Goal: Book appointment/travel/reservation

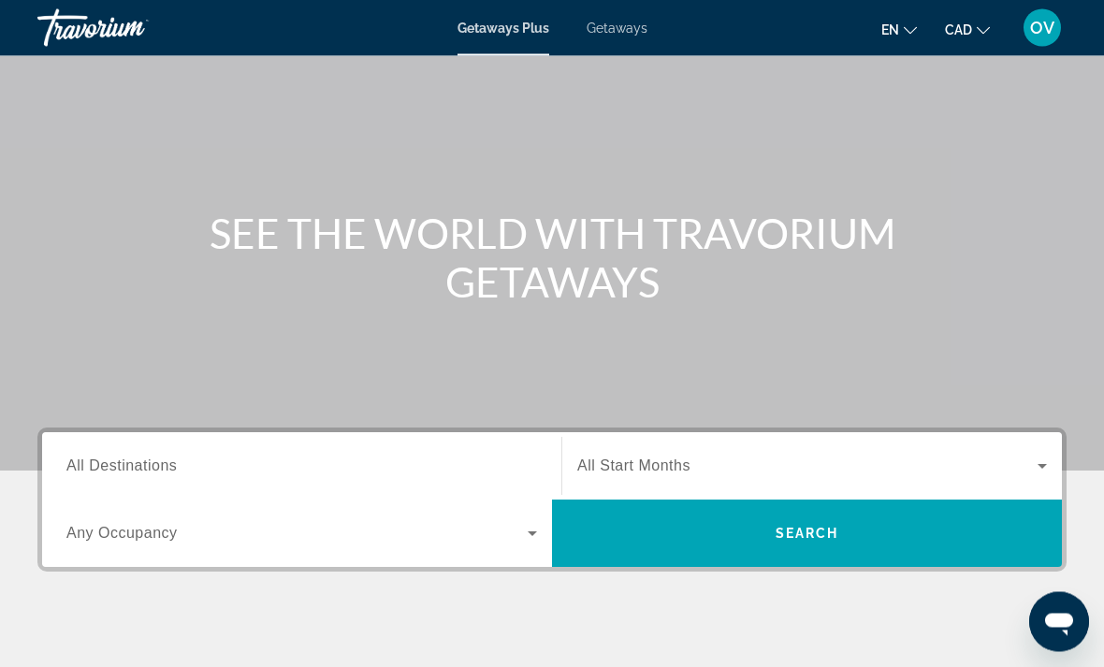
scroll to position [104, 0]
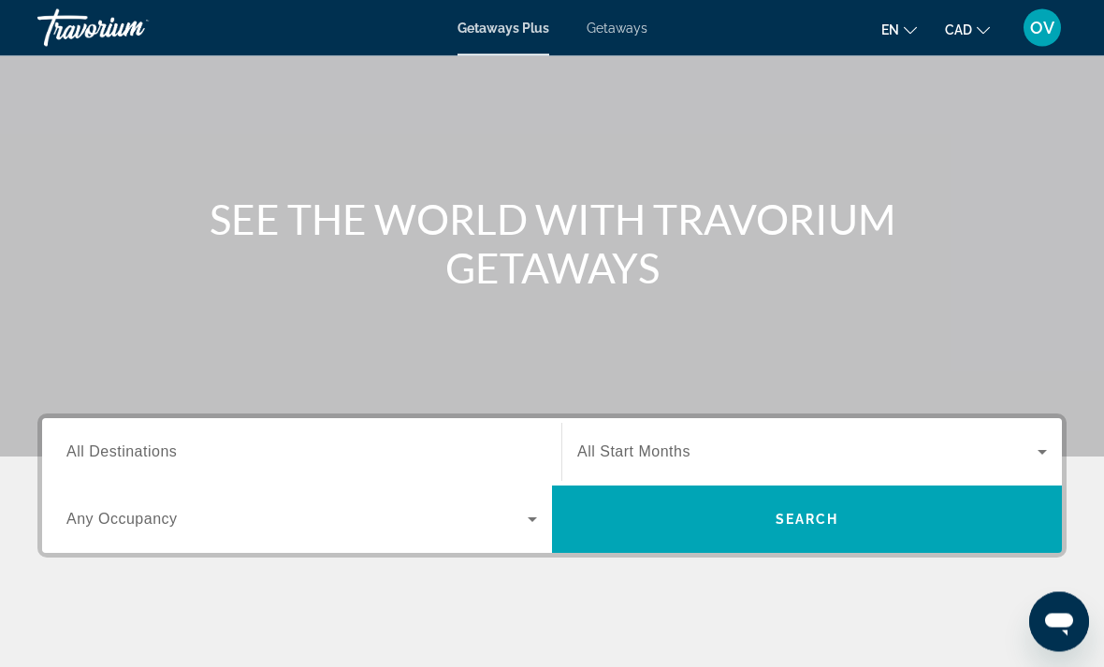
click at [238, 443] on input "Destination All Destinations" at bounding box center [301, 454] width 471 height 22
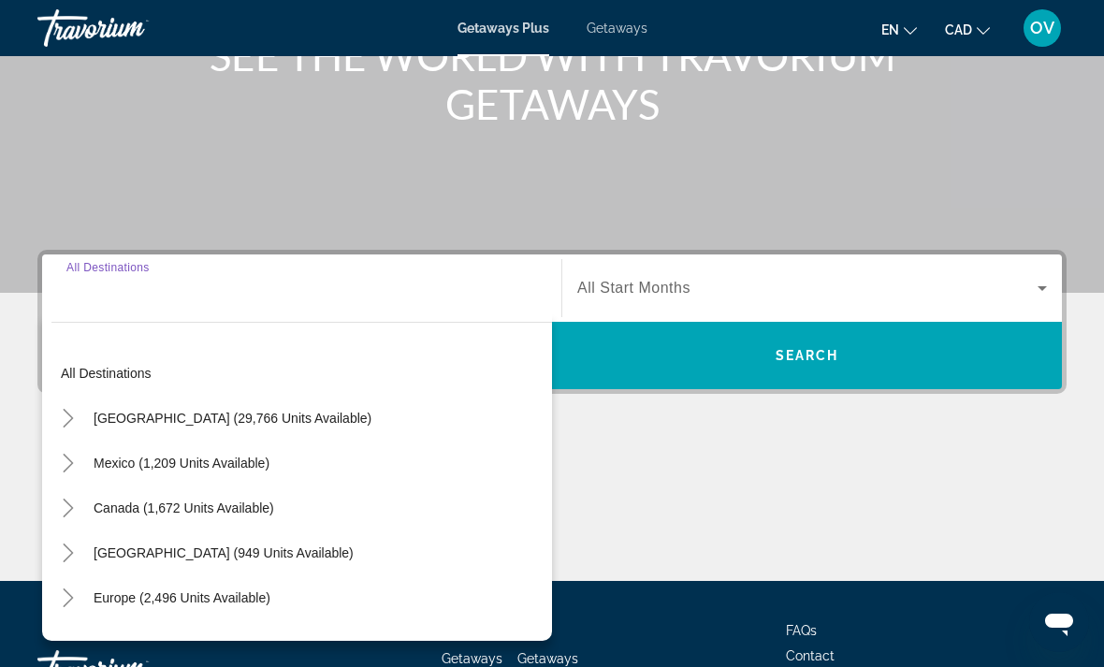
scroll to position [352, 0]
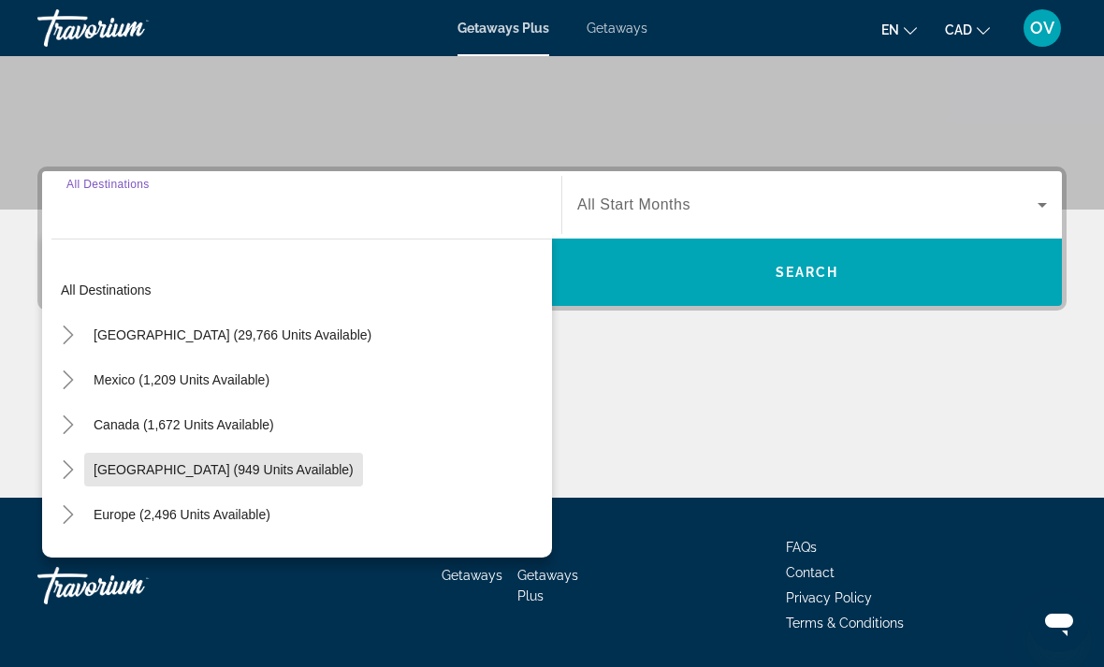
click at [164, 475] on span "[GEOGRAPHIC_DATA] (949 units available)" at bounding box center [224, 469] width 260 height 15
type input "**********"
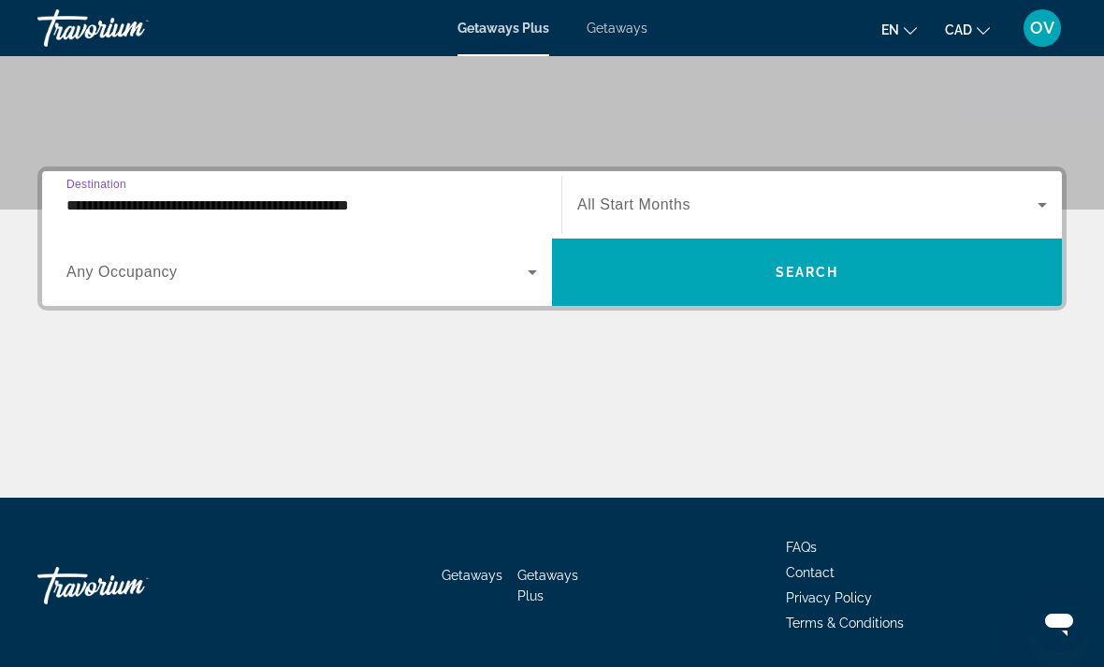
click at [740, 259] on span "Search widget" at bounding box center [807, 272] width 510 height 45
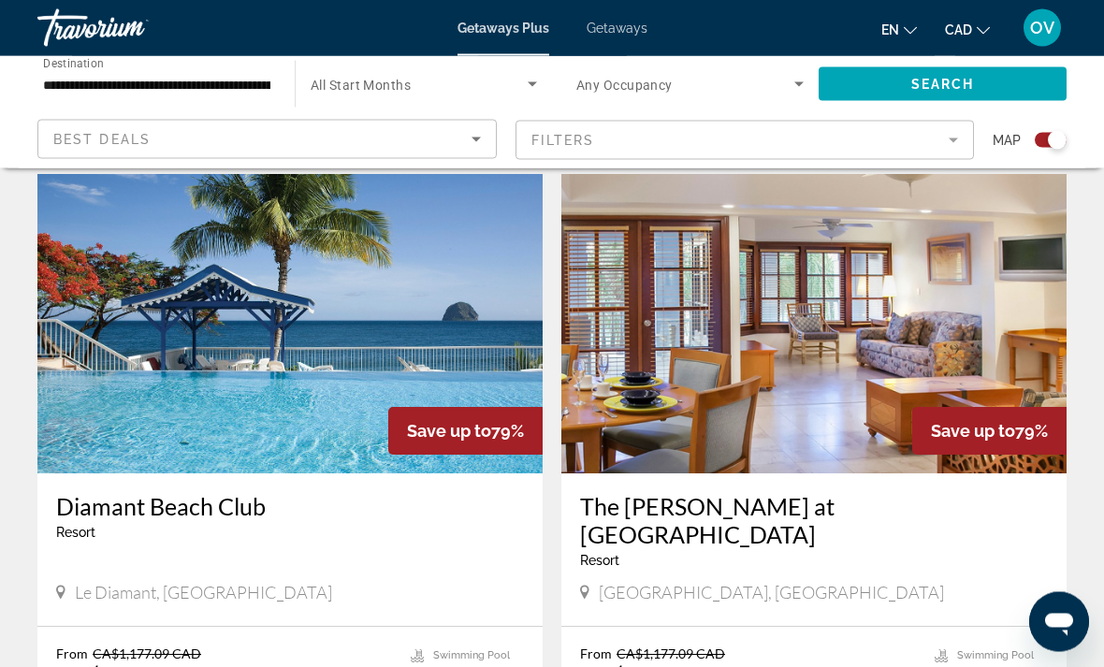
scroll to position [1934, 0]
click at [633, 36] on span "Getaways" at bounding box center [617, 28] width 61 height 15
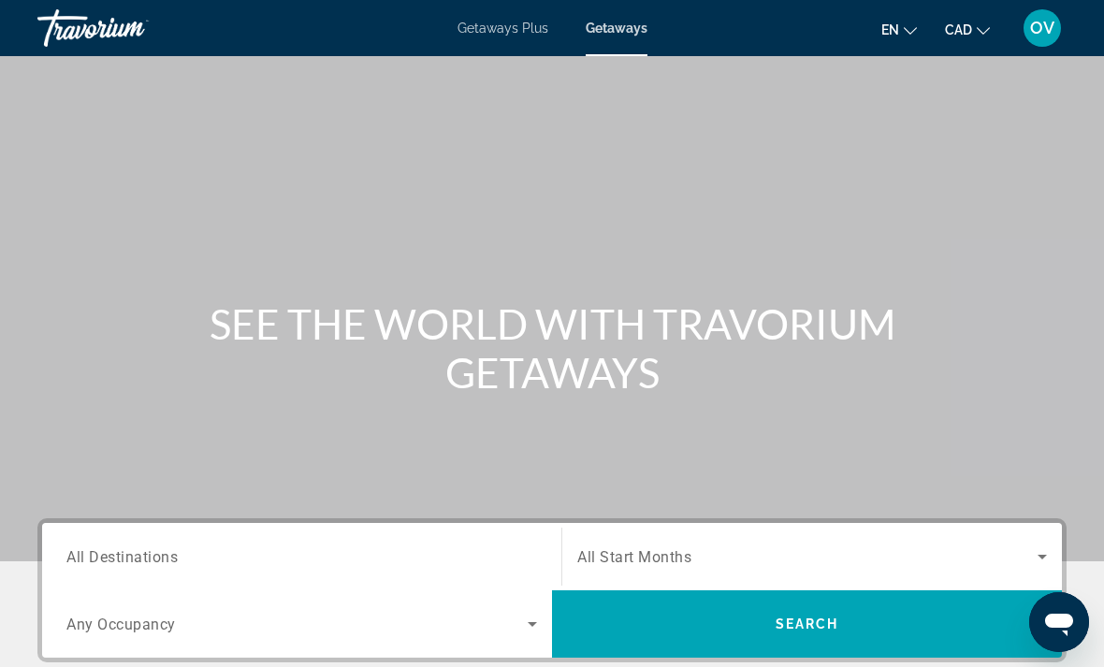
click at [241, 566] on input "Destination All Destinations" at bounding box center [301, 558] width 471 height 22
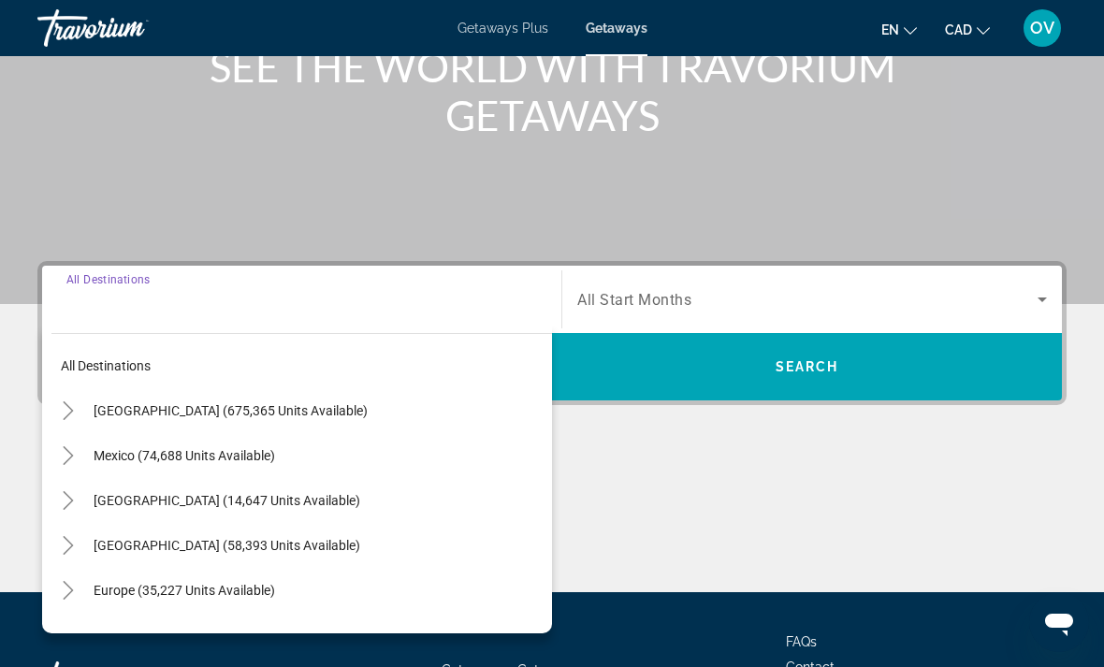
scroll to position [352, 0]
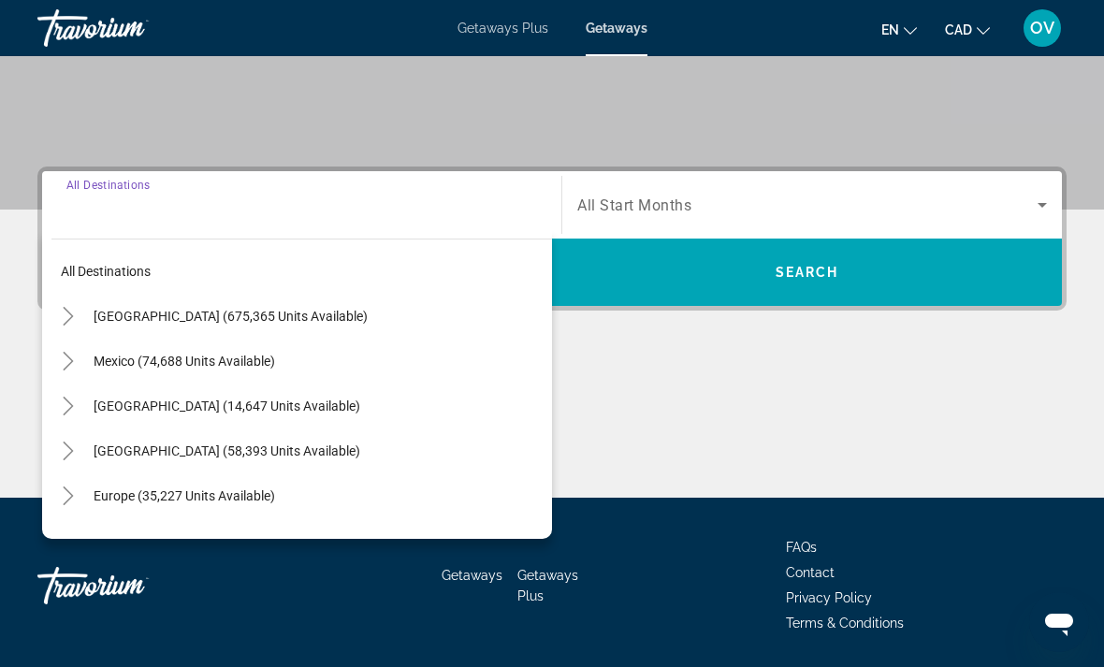
click at [265, 461] on span "Search widget" at bounding box center [318, 451] width 468 height 45
type input "**********"
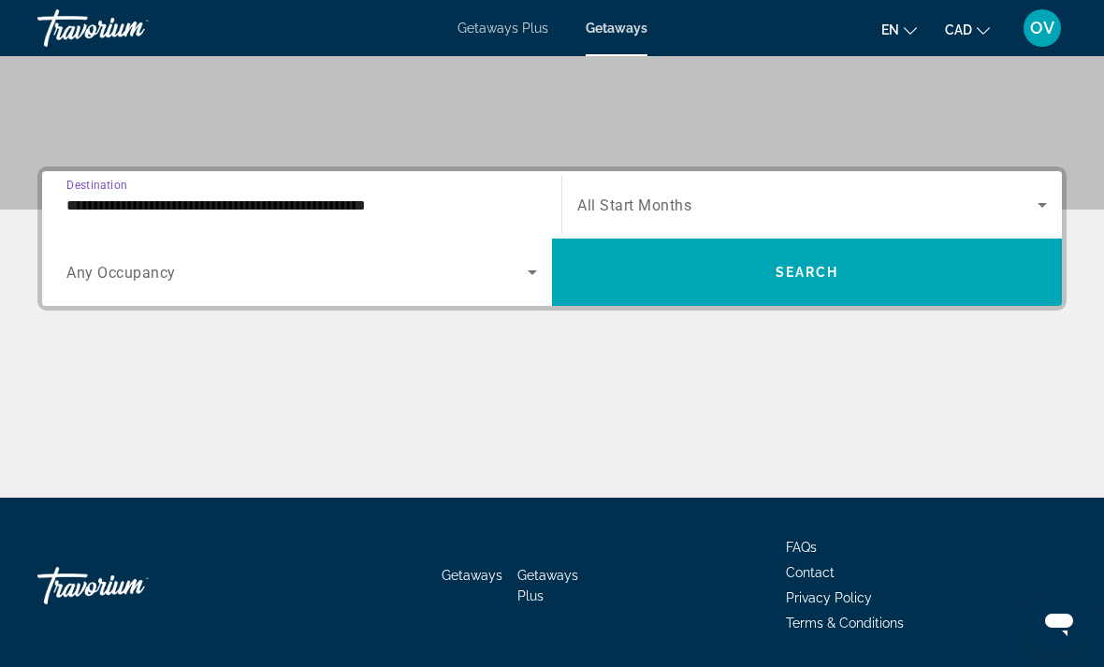
click at [845, 286] on span "Search widget" at bounding box center [807, 272] width 510 height 45
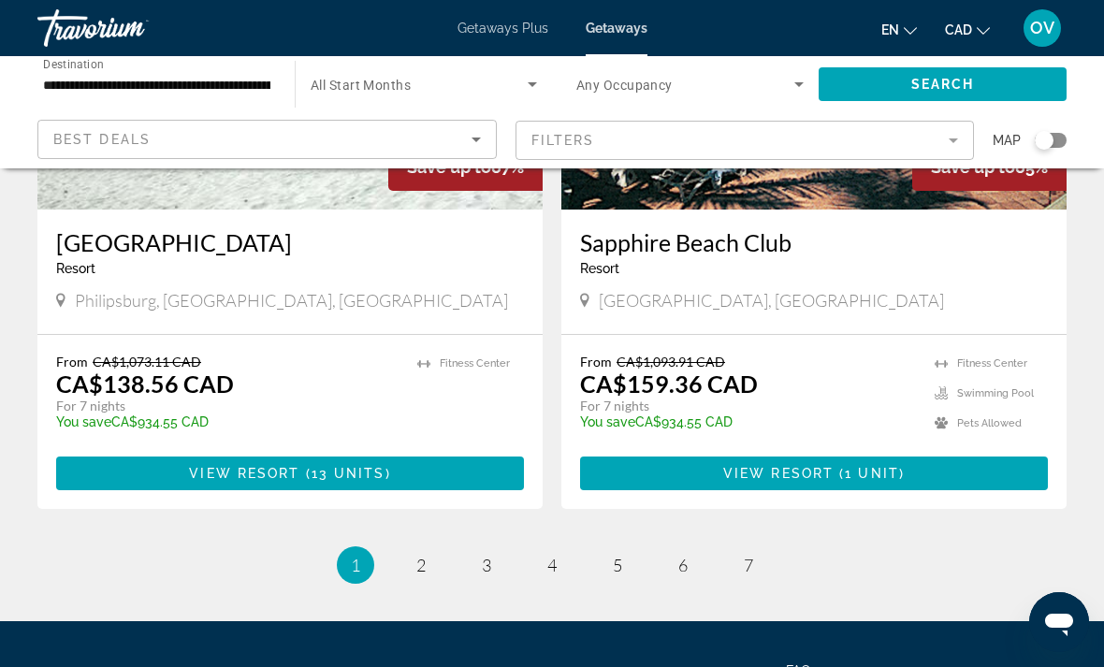
scroll to position [3535, 0]
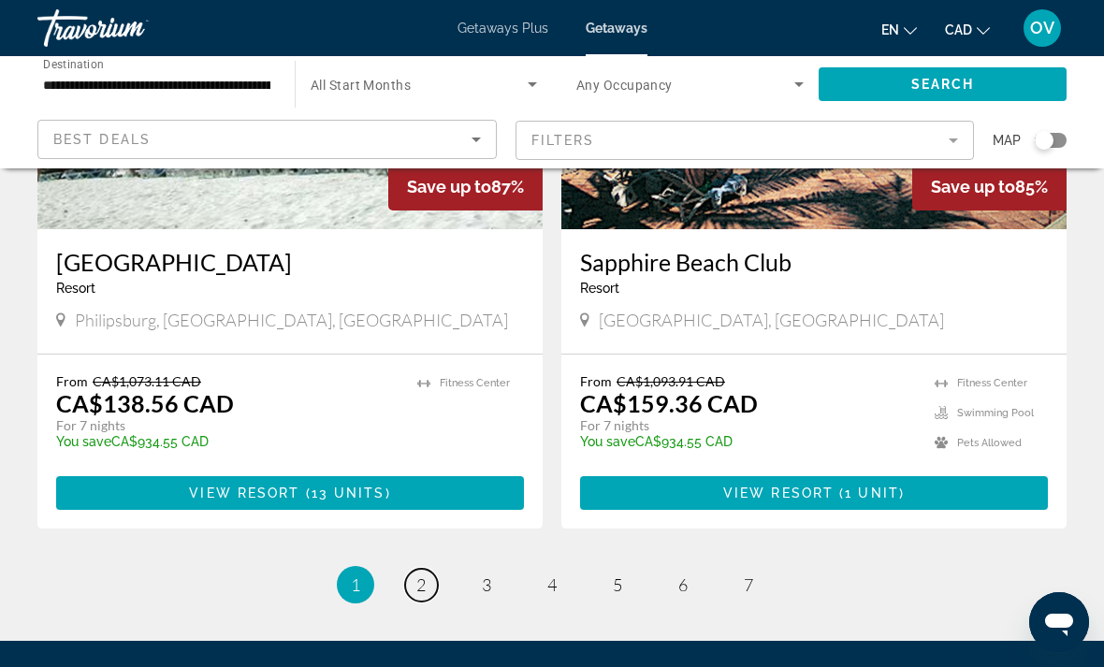
click at [418, 575] on span "2" at bounding box center [420, 585] width 9 height 21
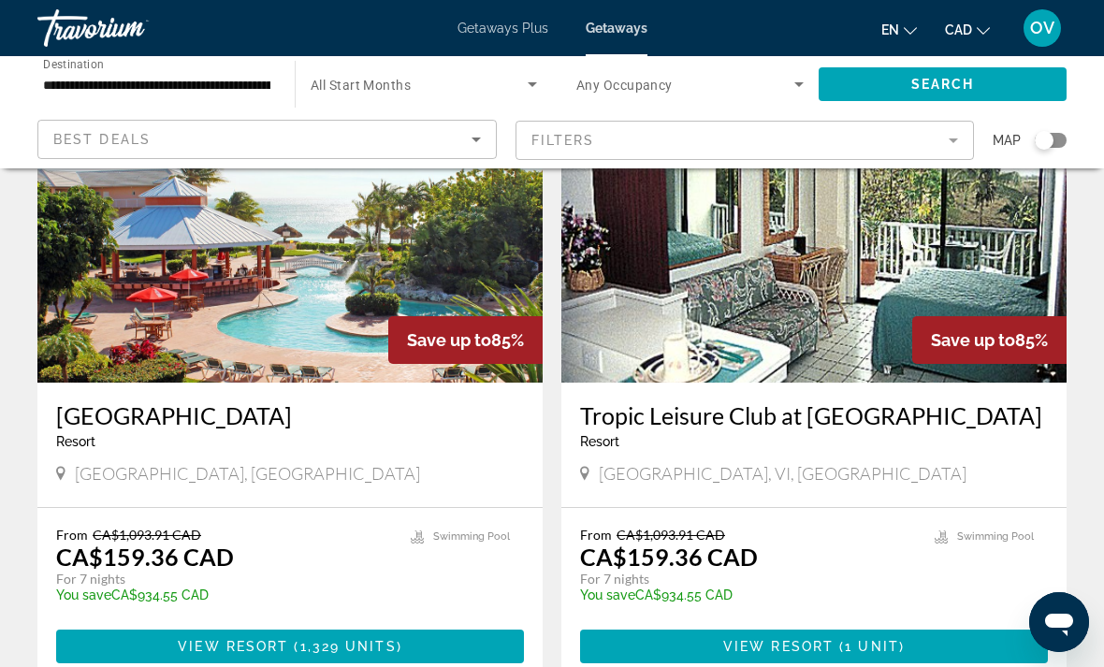
scroll to position [786, 0]
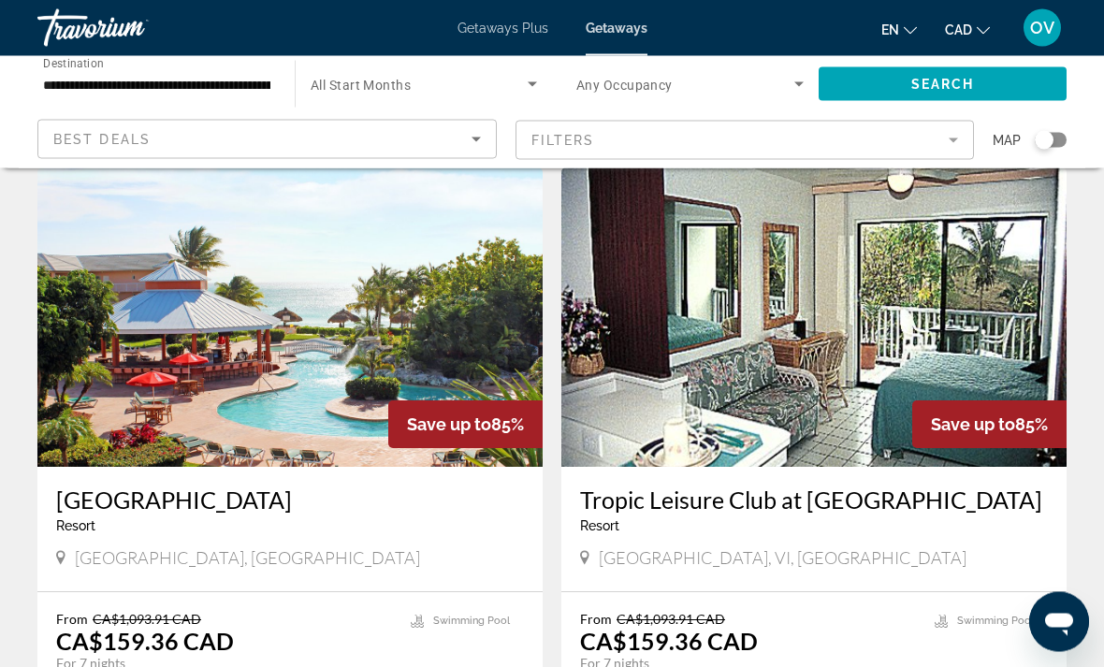
click at [807, 390] on img "Main content" at bounding box center [814, 317] width 505 height 299
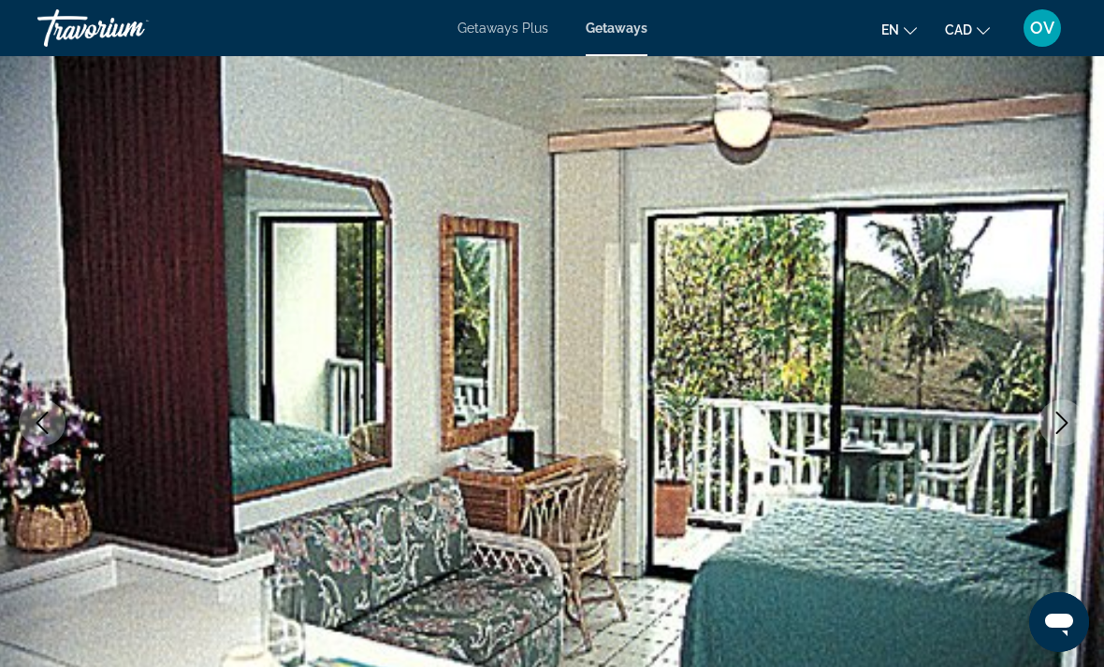
scroll to position [130, 0]
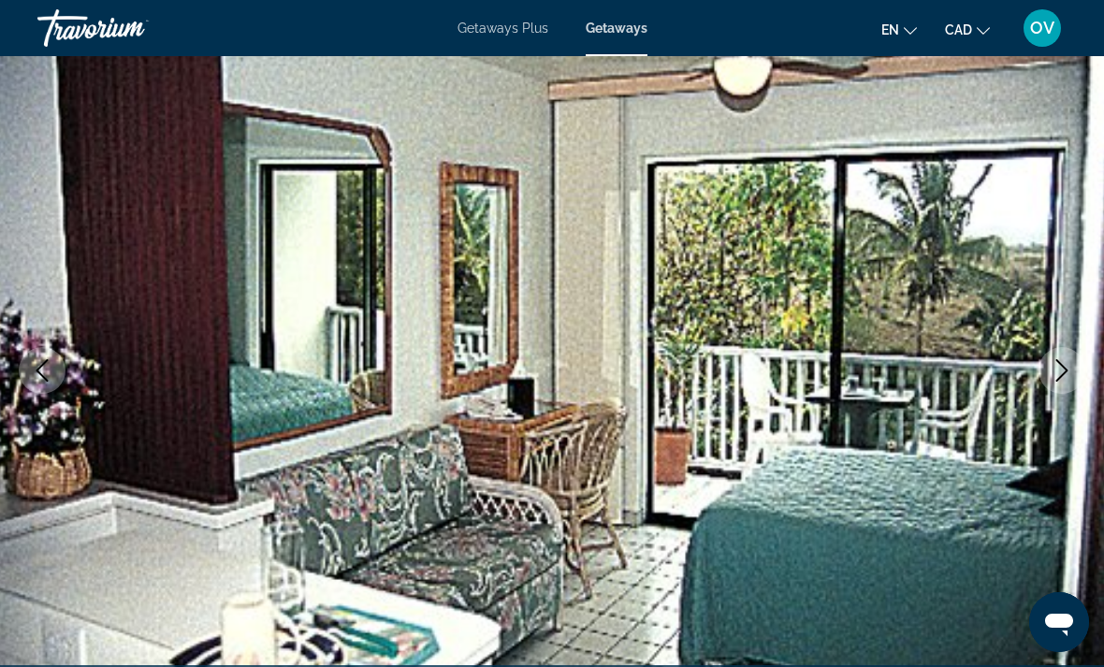
click at [1068, 366] on icon "Next image" at bounding box center [1062, 370] width 22 height 22
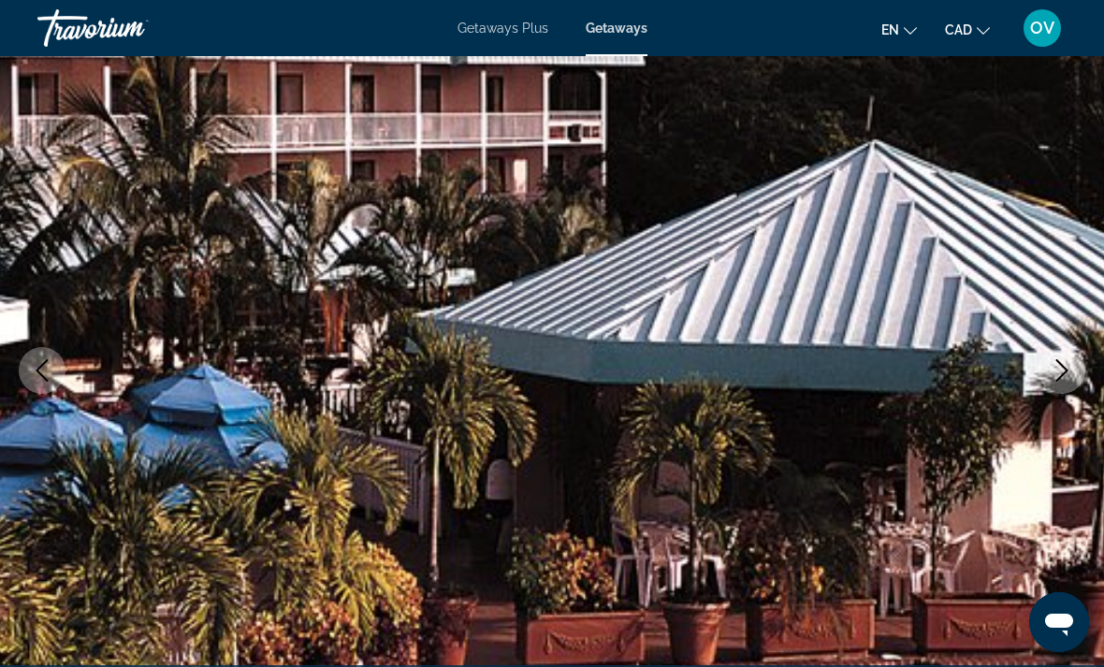
click at [1066, 375] on icon "Next image" at bounding box center [1062, 370] width 22 height 22
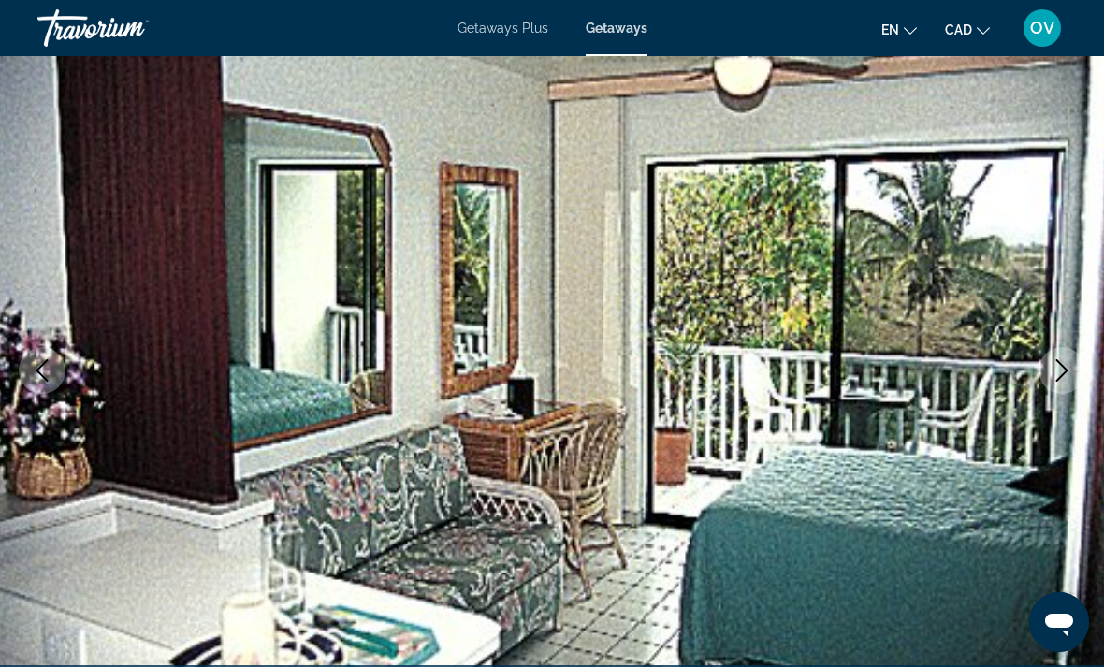
click at [1068, 374] on icon "Next image" at bounding box center [1062, 370] width 22 height 22
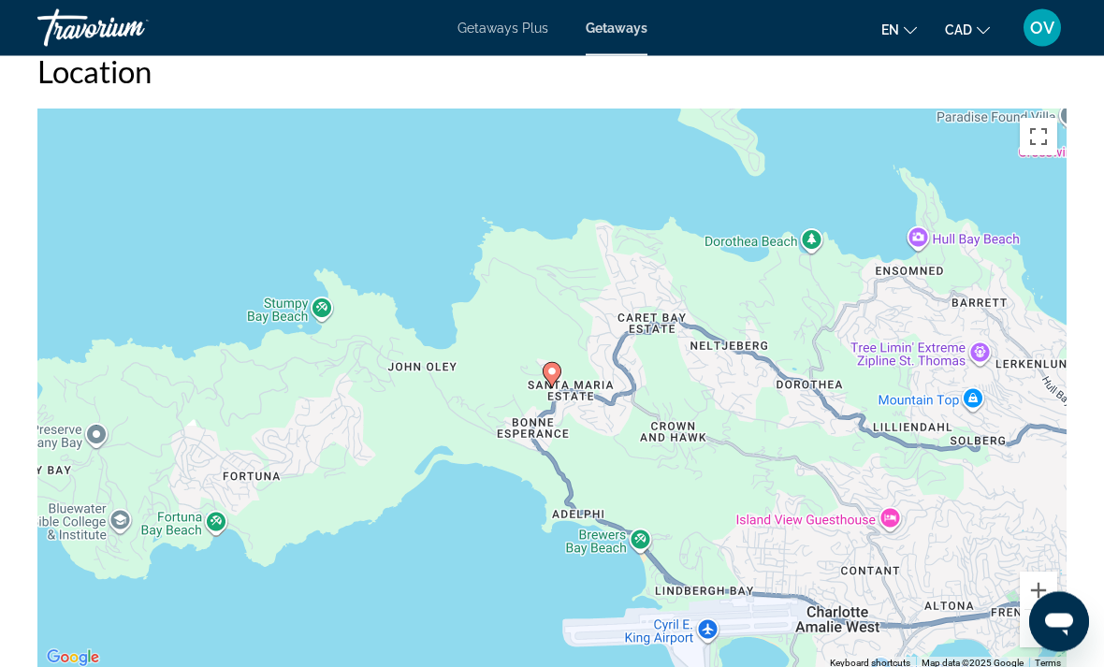
scroll to position [2696, 0]
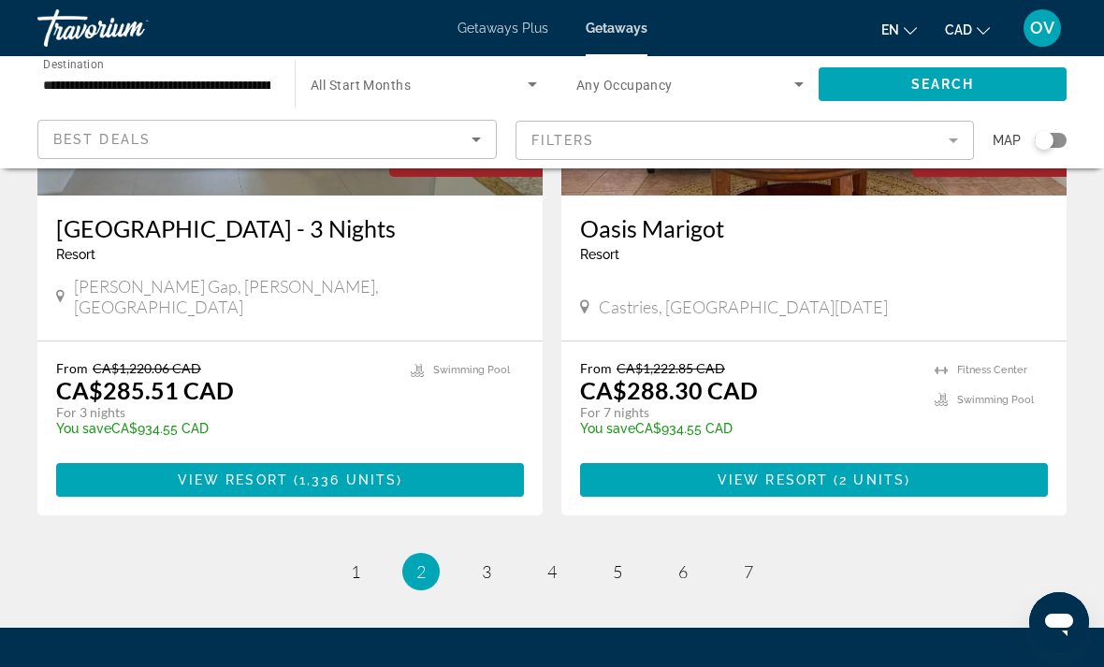
scroll to position [3541, 0]
click at [491, 562] on span "3" at bounding box center [486, 572] width 9 height 21
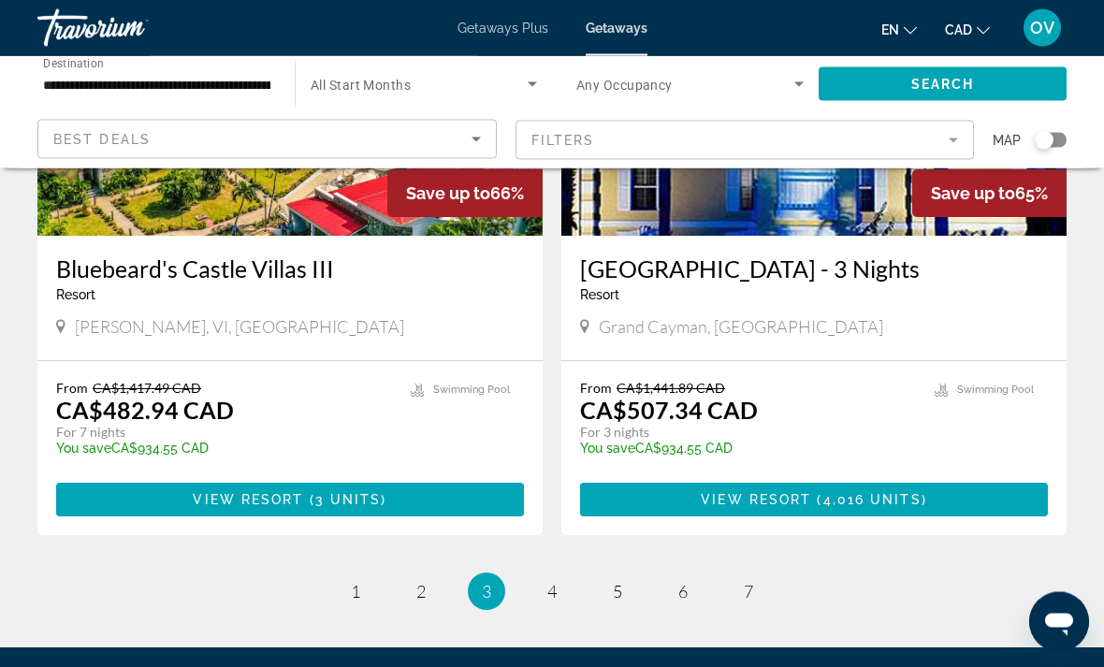
scroll to position [3568, 0]
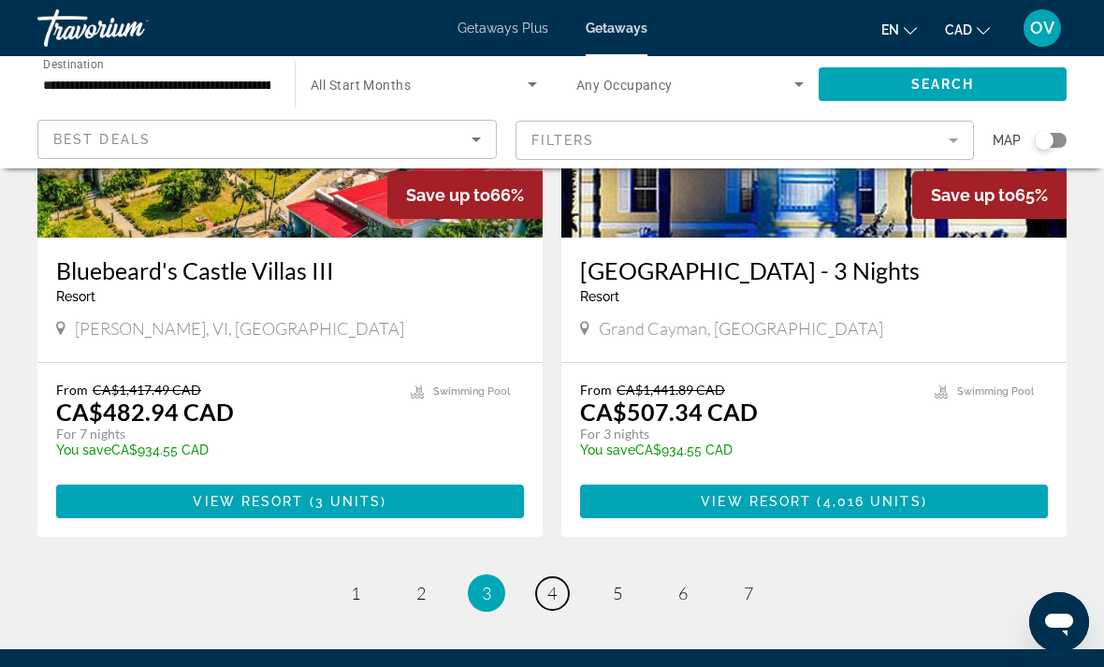
click at [553, 577] on link "page 4" at bounding box center [552, 593] width 33 height 33
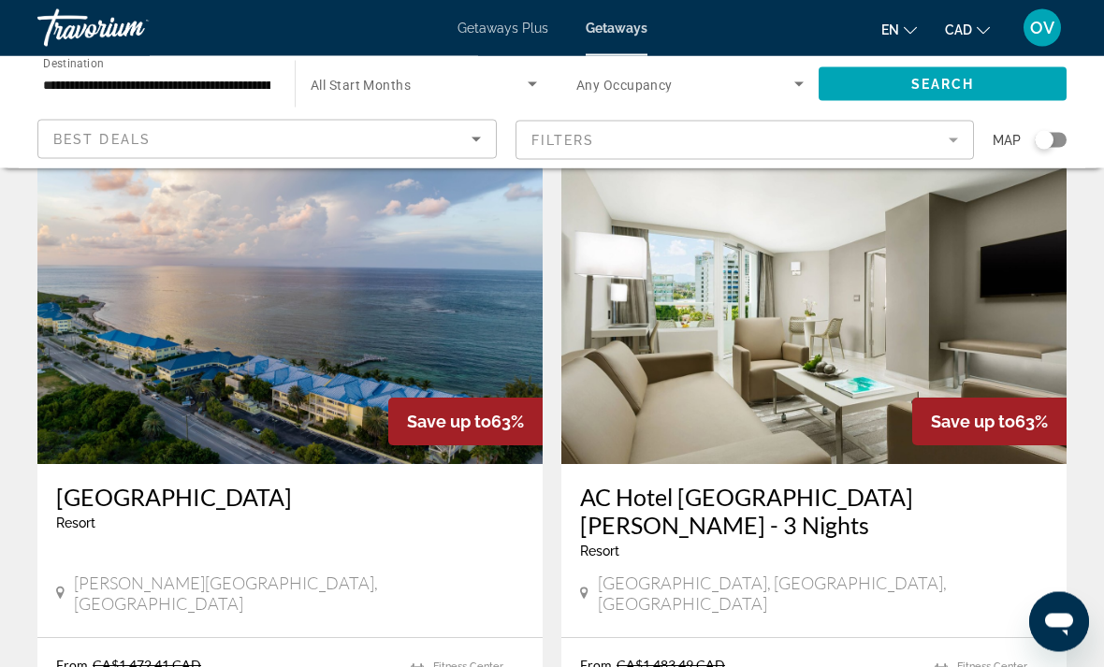
scroll to position [782, 0]
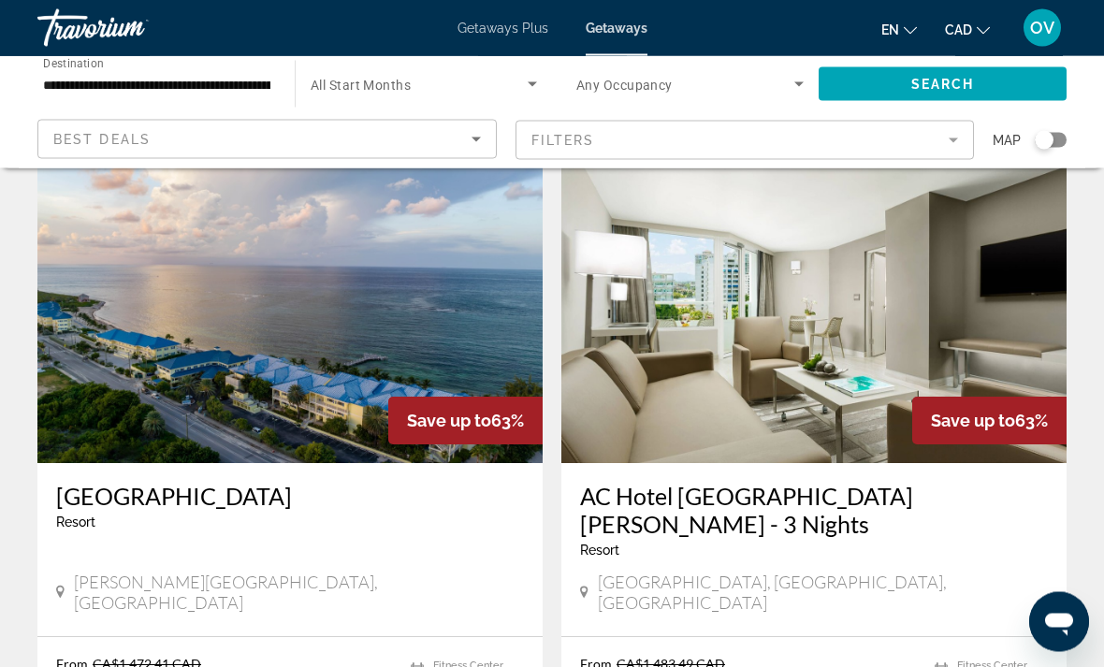
click at [144, 330] on img "Main content" at bounding box center [289, 314] width 505 height 299
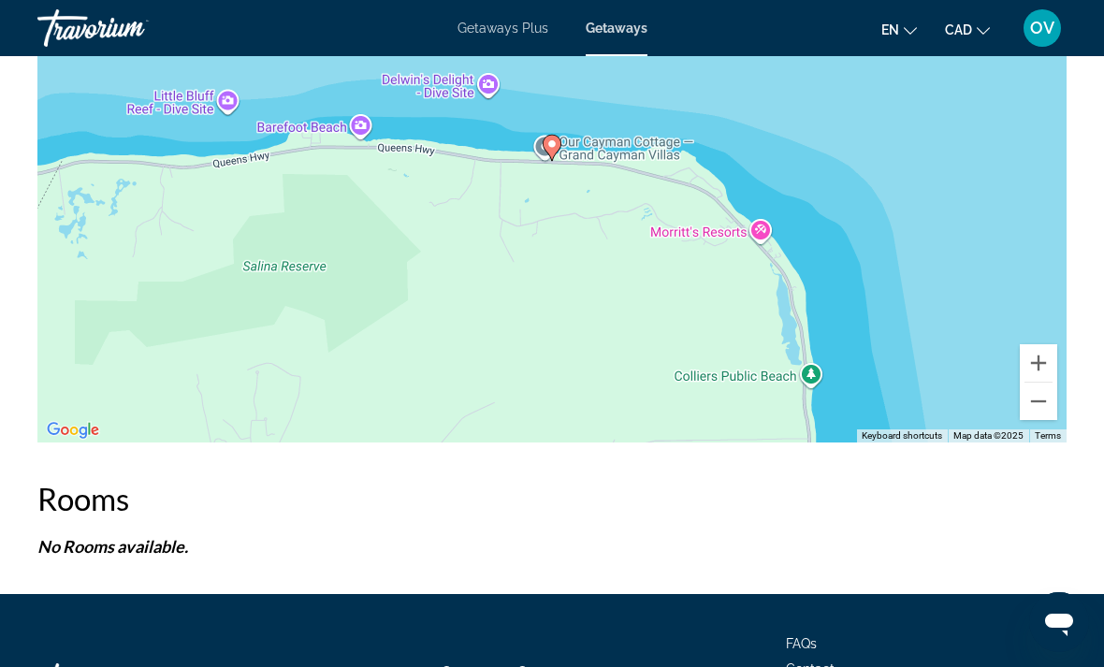
scroll to position [3207, 0]
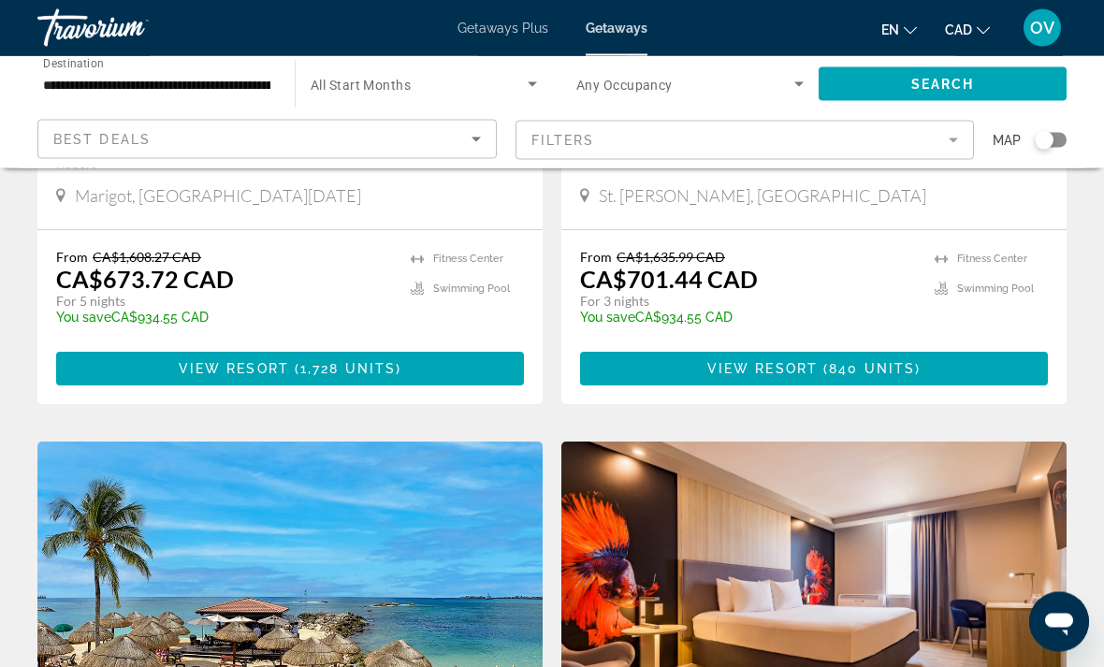
scroll to position [3122, 0]
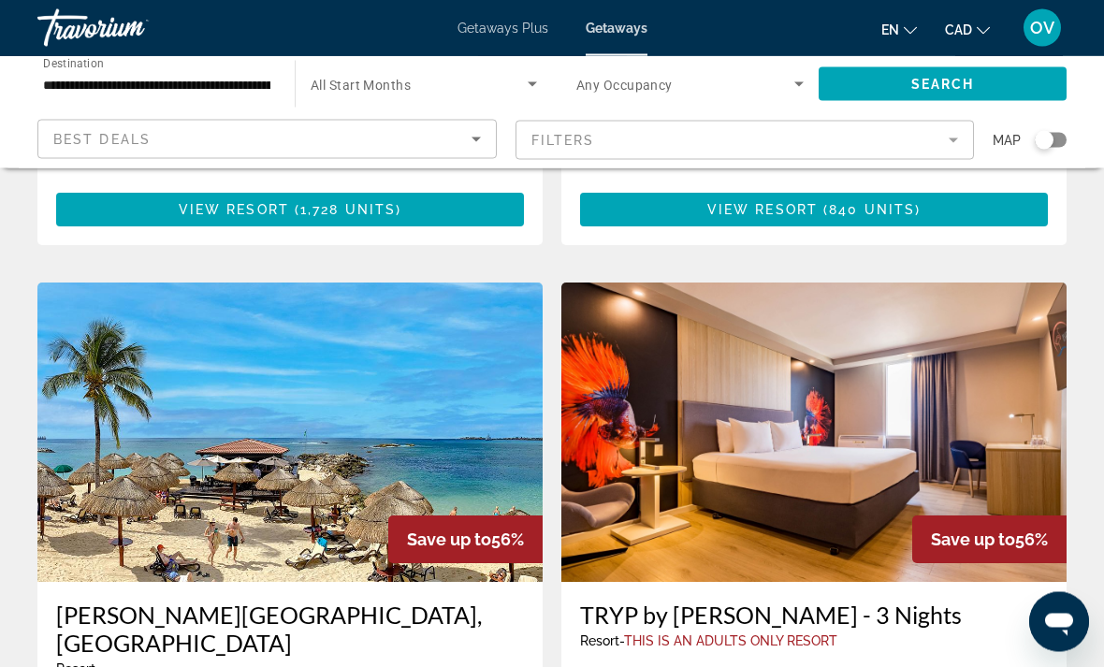
click at [149, 366] on img "Main content" at bounding box center [289, 433] width 505 height 299
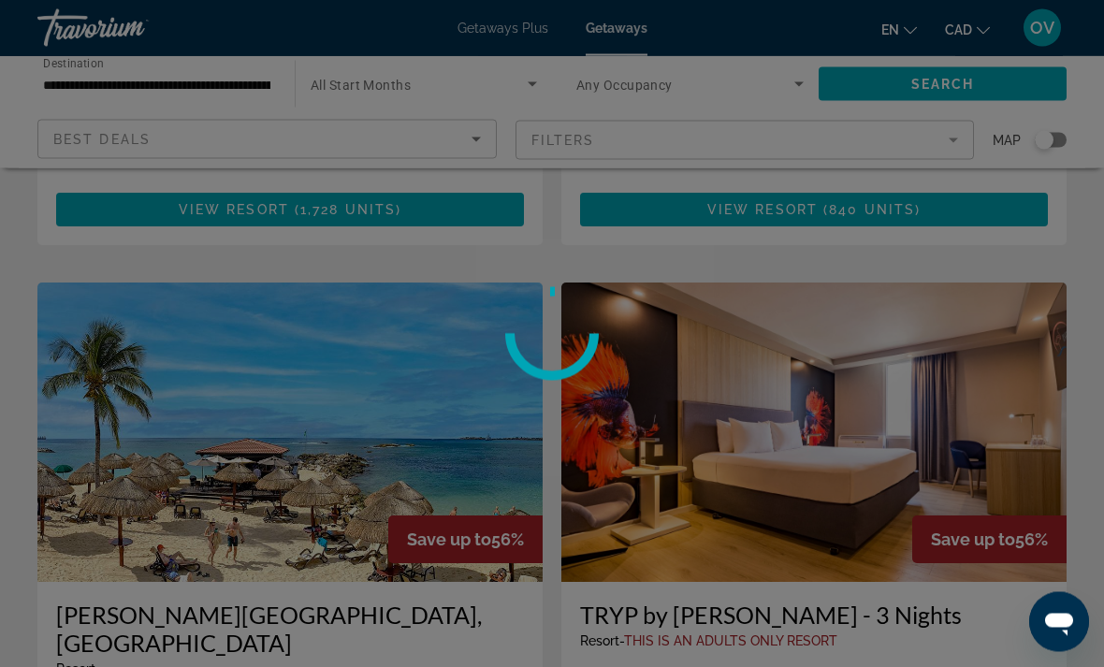
scroll to position [3280, 0]
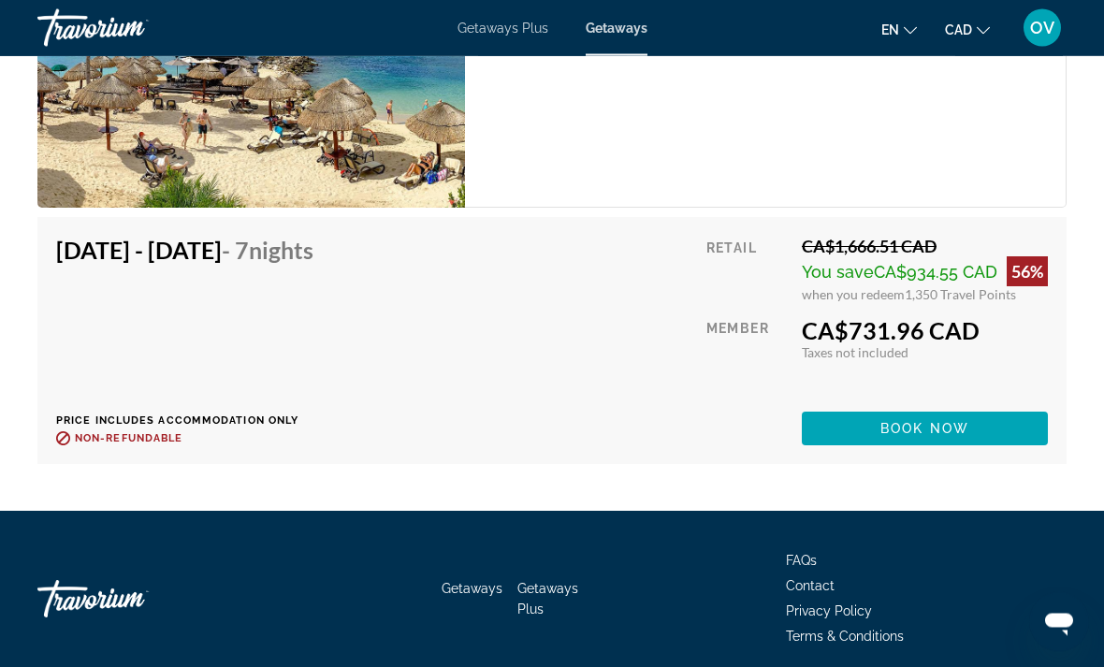
scroll to position [4501, 0]
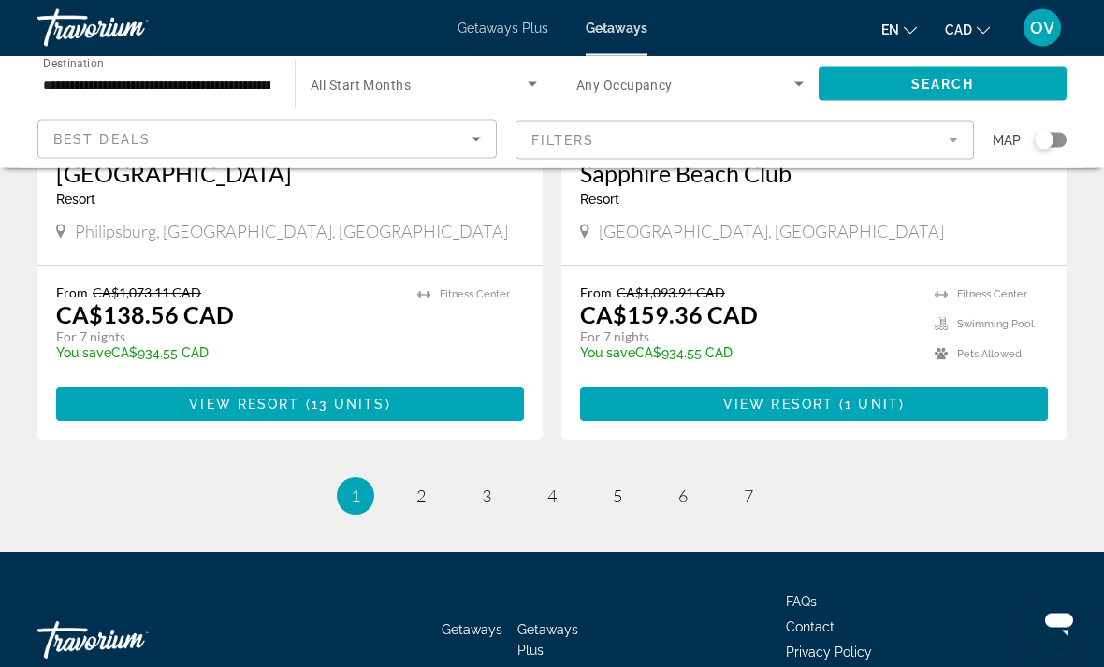
scroll to position [3557, 0]
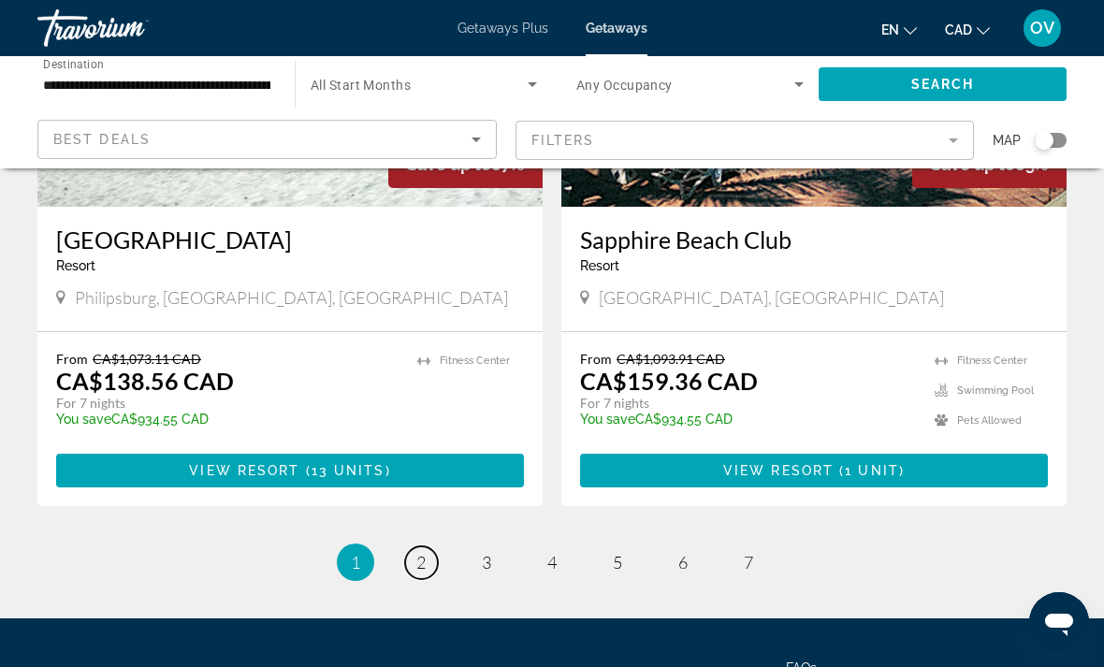
click at [427, 547] on link "page 2" at bounding box center [421, 563] width 33 height 33
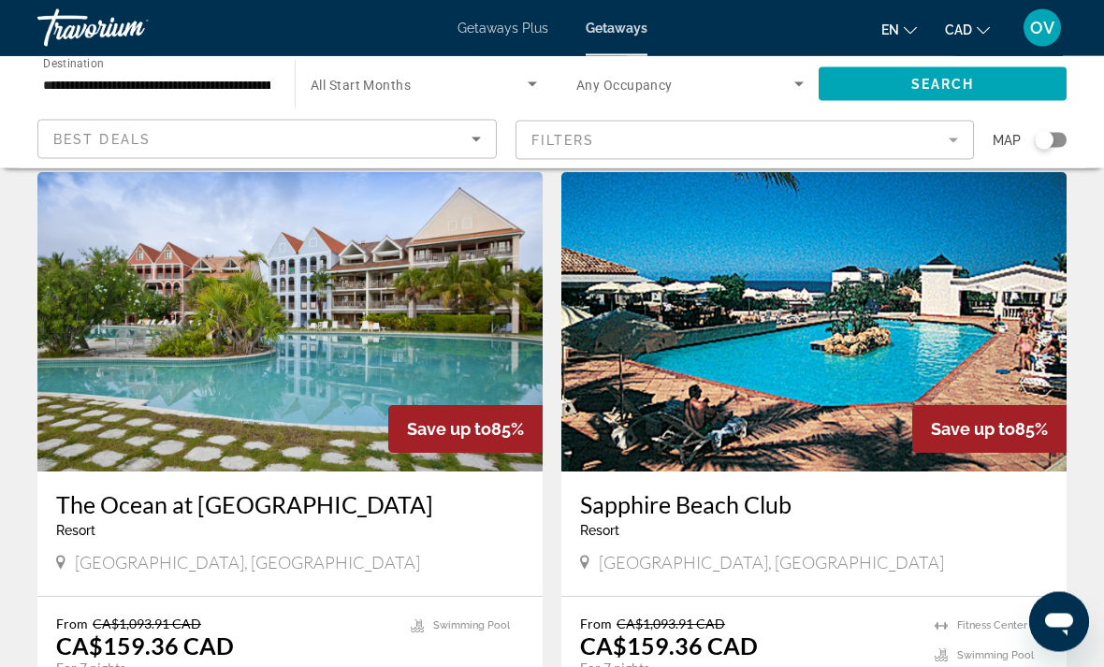
scroll to position [65, 0]
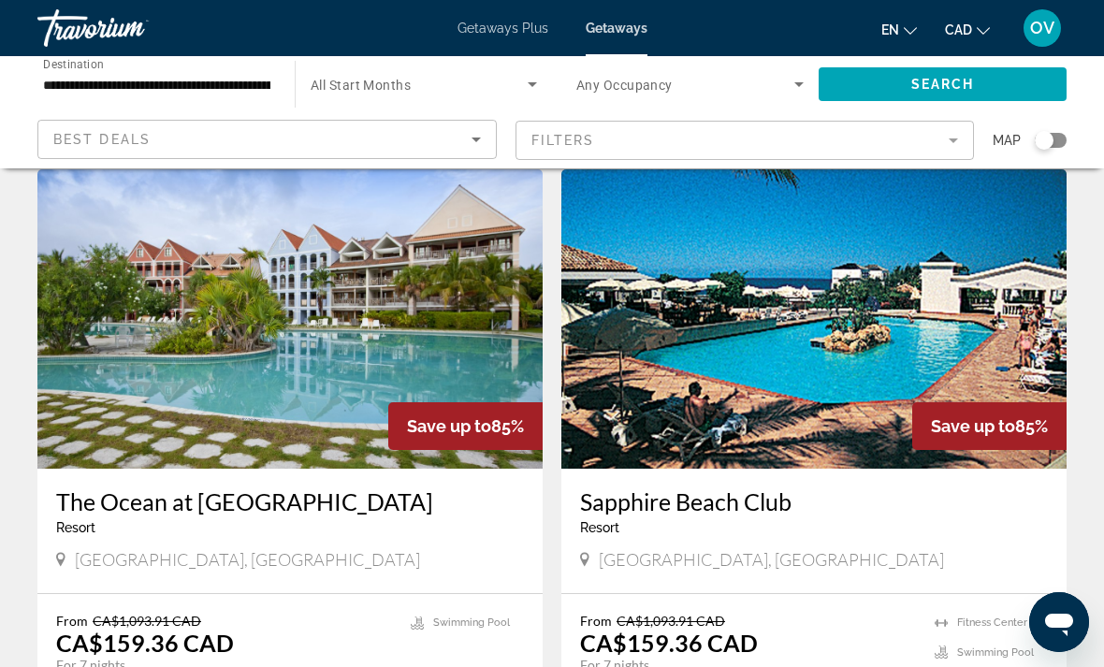
click at [650, 377] on img "Main content" at bounding box center [814, 318] width 505 height 299
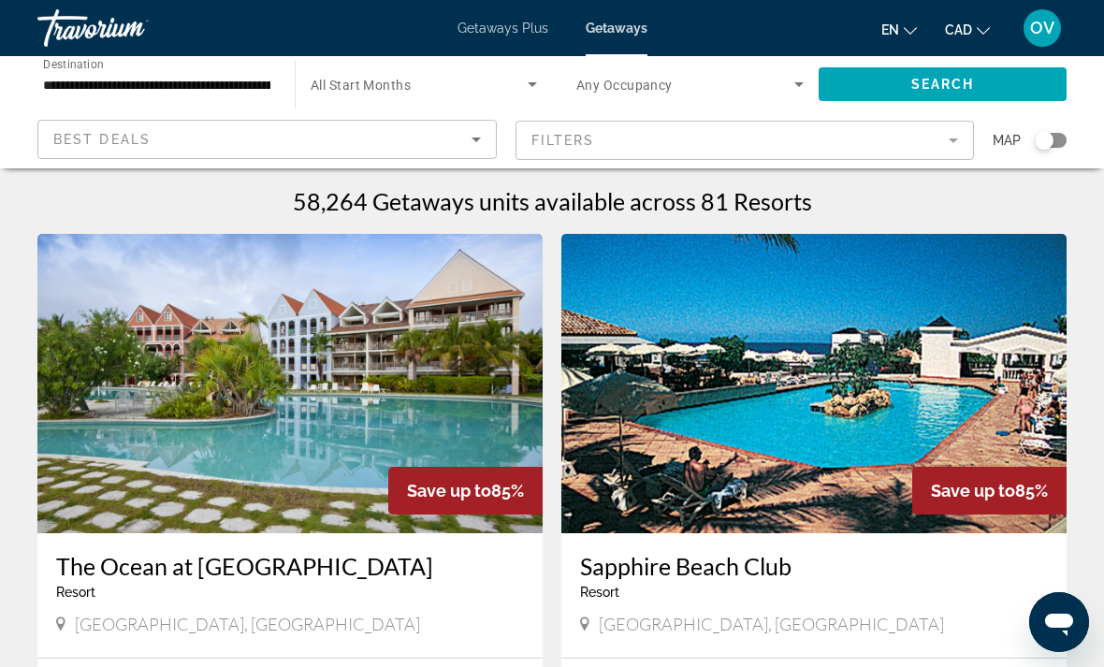
click at [372, 75] on span "Search widget" at bounding box center [419, 84] width 217 height 22
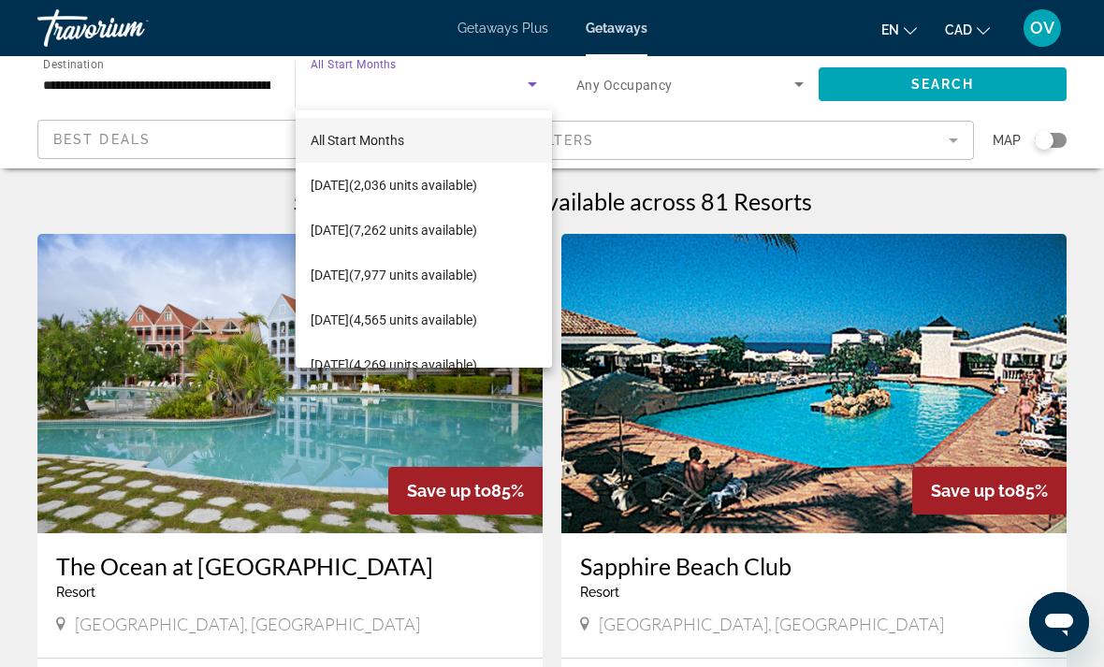
click at [183, 198] on div at bounding box center [552, 333] width 1104 height 667
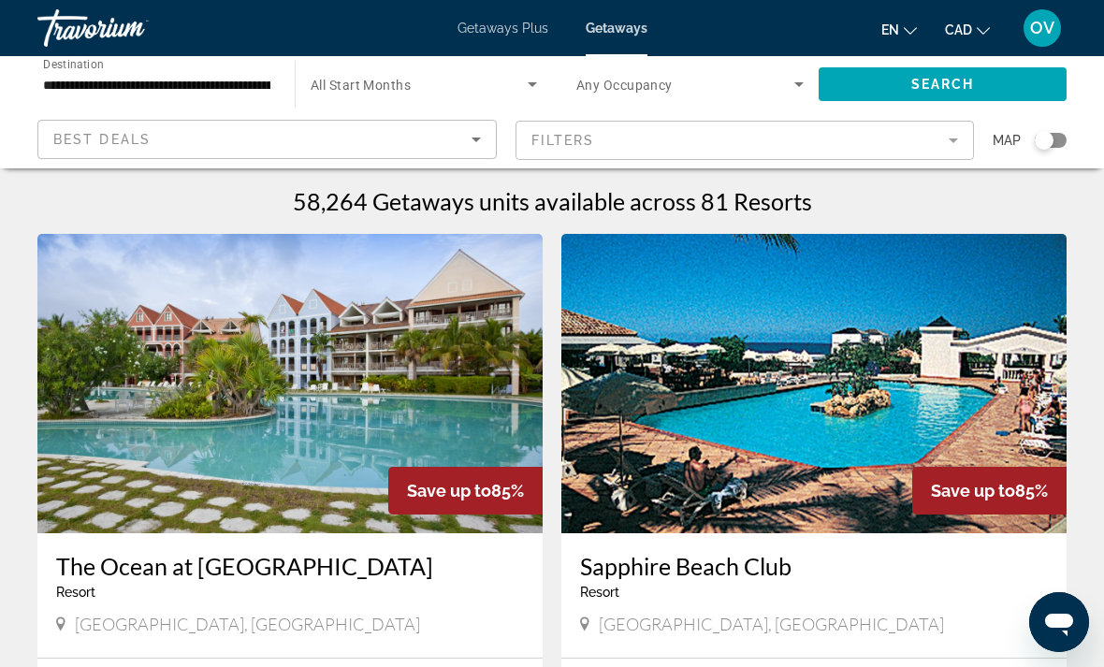
click at [346, 75] on span "Search widget" at bounding box center [419, 84] width 217 height 22
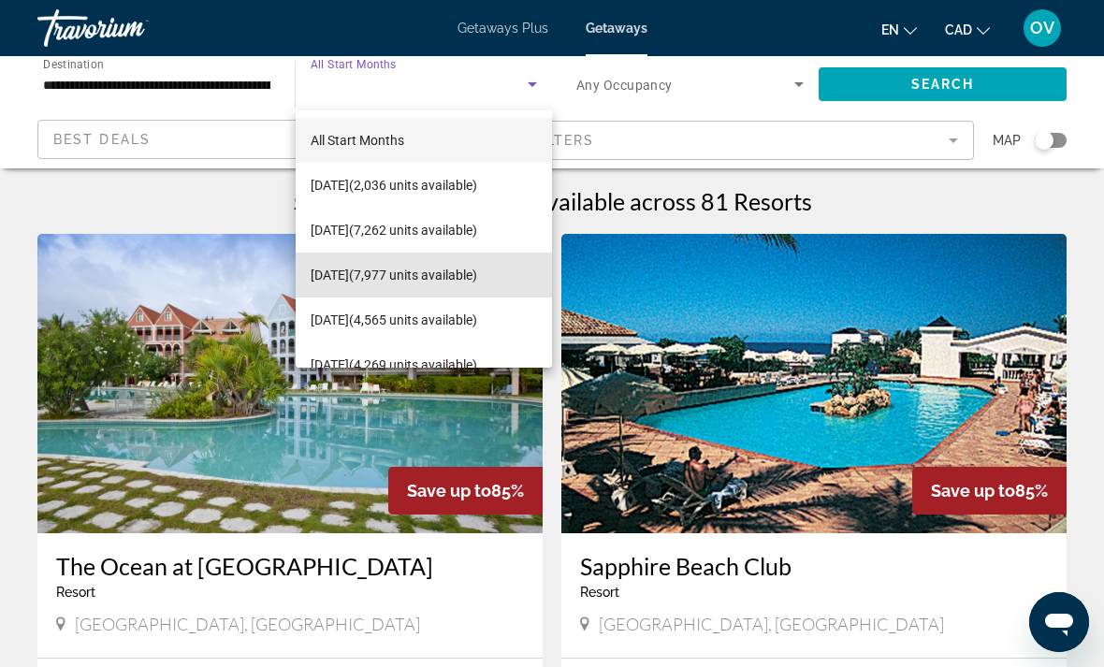
click at [373, 291] on mat-option "[DATE] (7,977 units available)" at bounding box center [424, 275] width 256 height 45
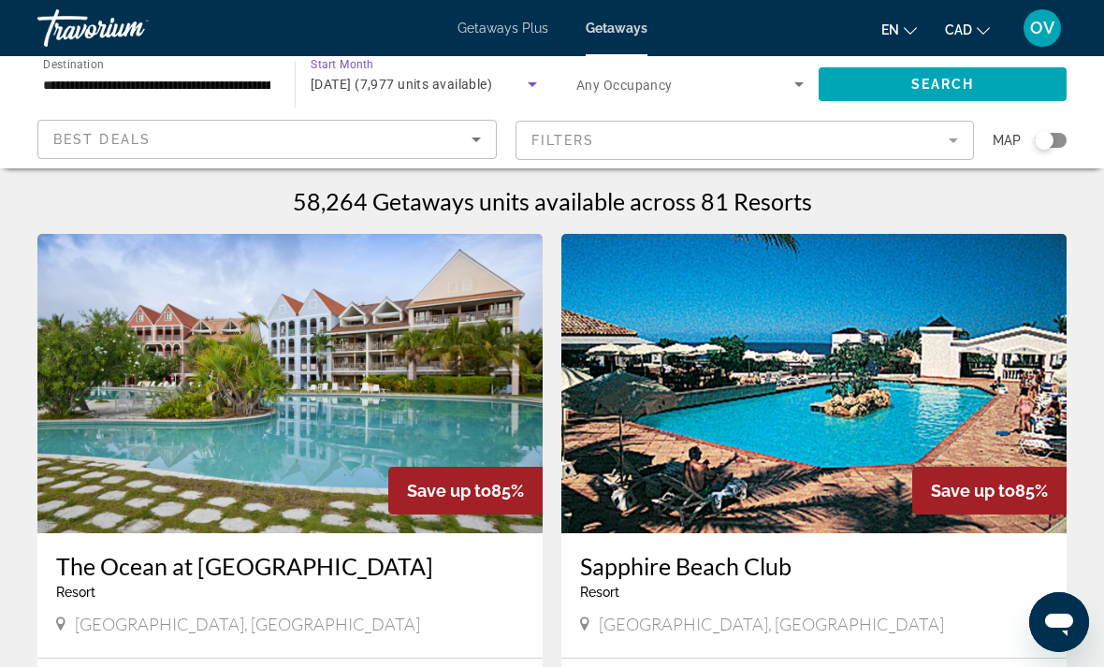
click at [888, 66] on span "Search widget" at bounding box center [943, 84] width 248 height 45
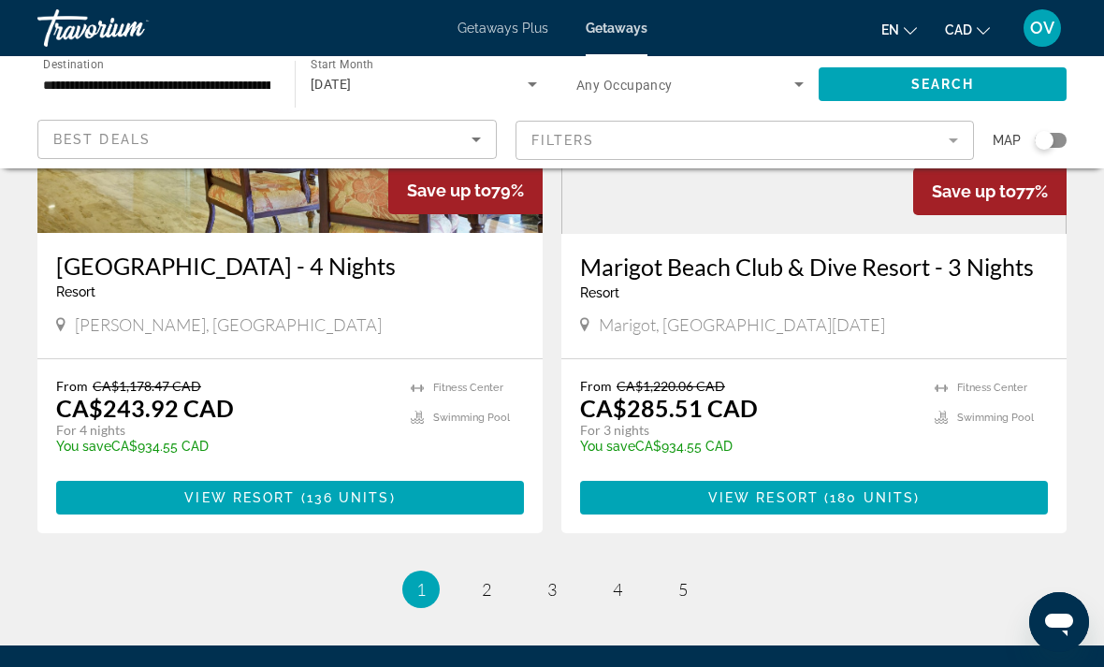
scroll to position [3504, 0]
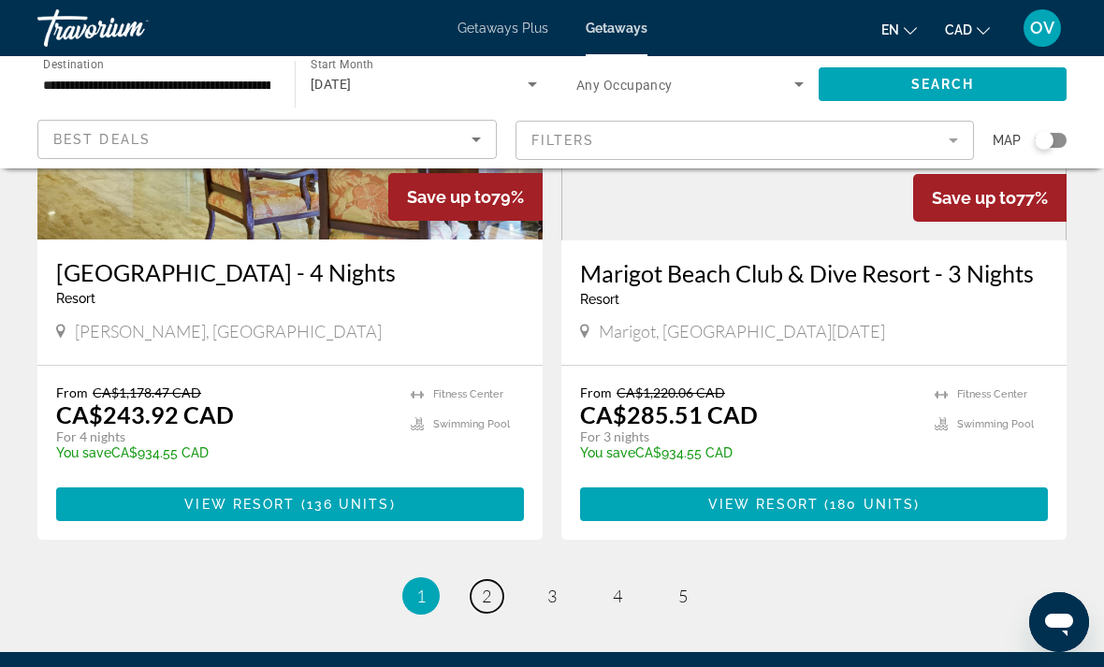
click at [488, 588] on span "2" at bounding box center [486, 596] width 9 height 21
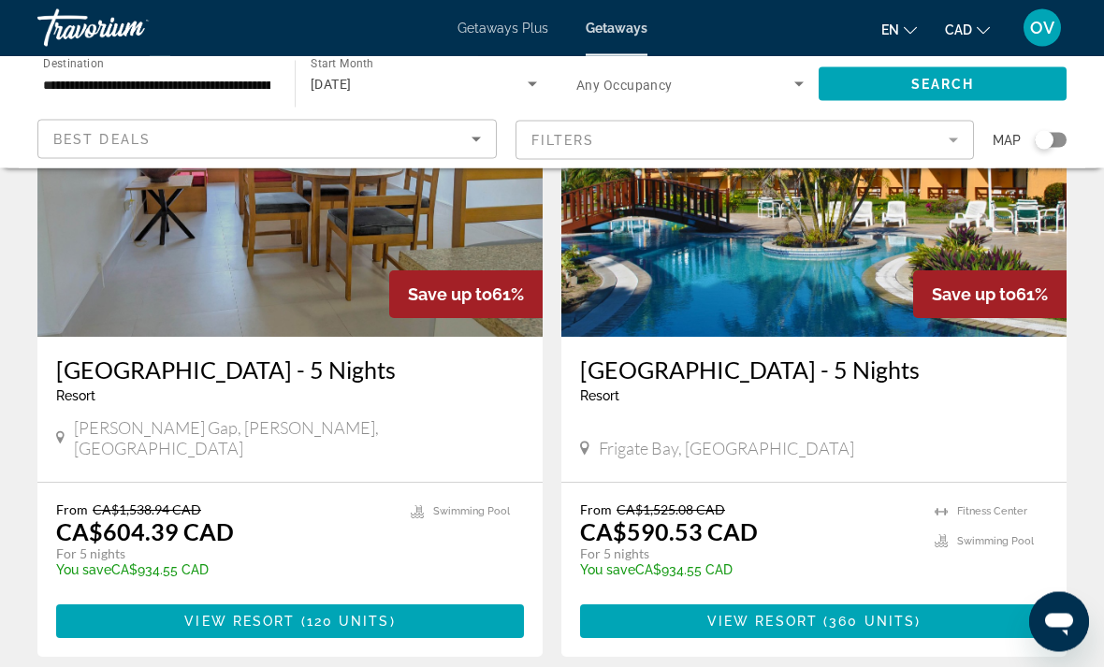
scroll to position [3547, 0]
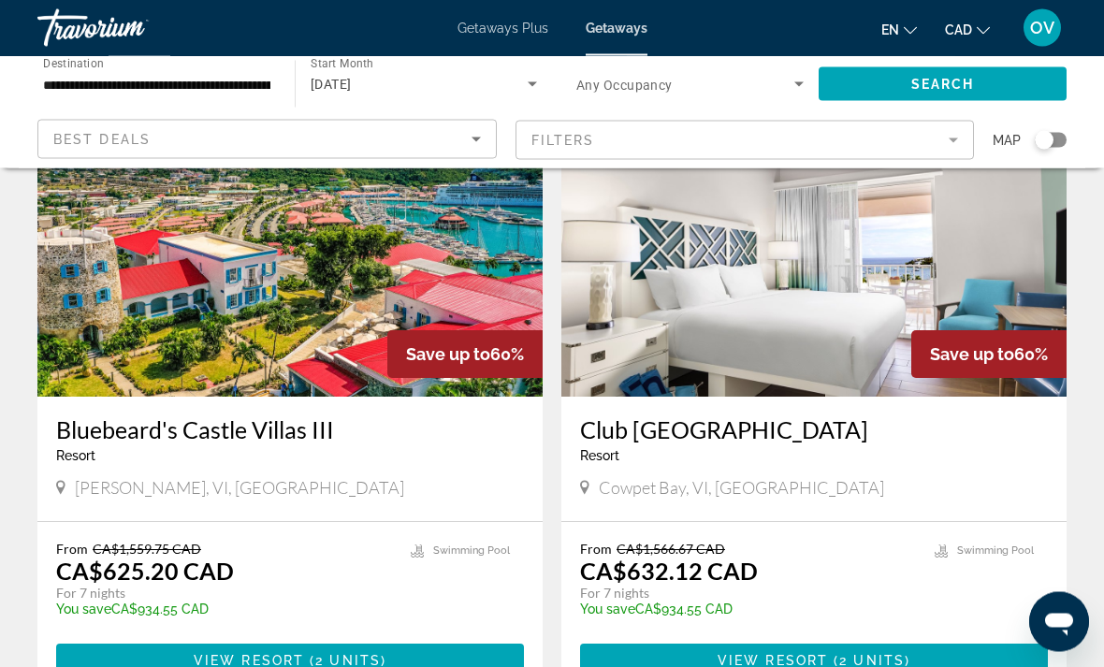
click at [696, 337] on img "Main content" at bounding box center [814, 247] width 505 height 299
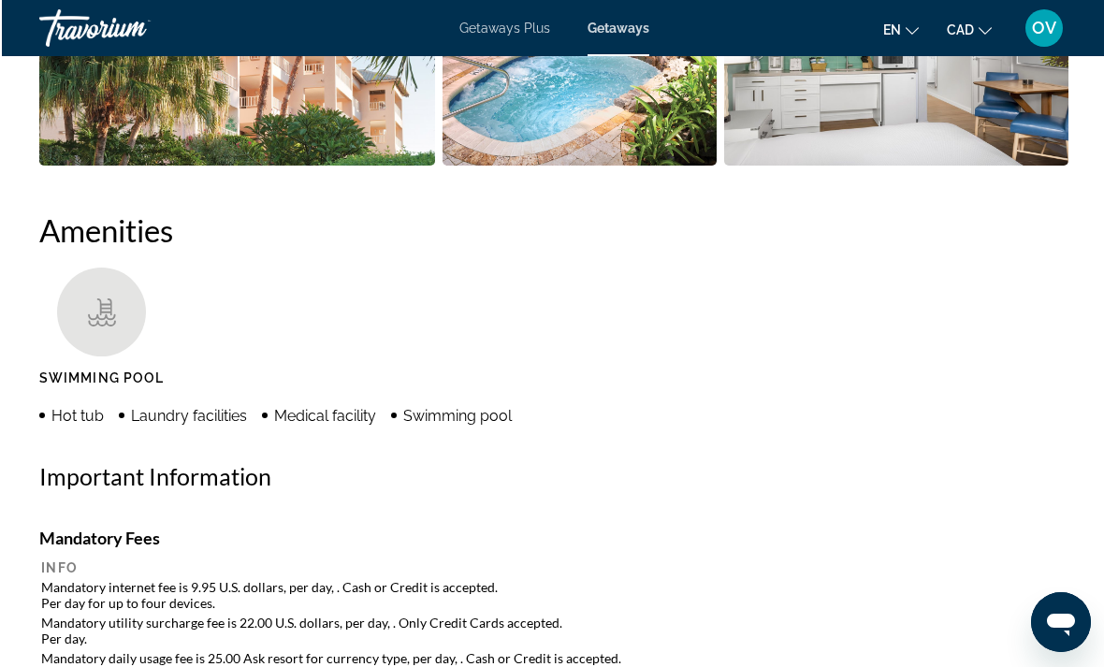
scroll to position [1338, 0]
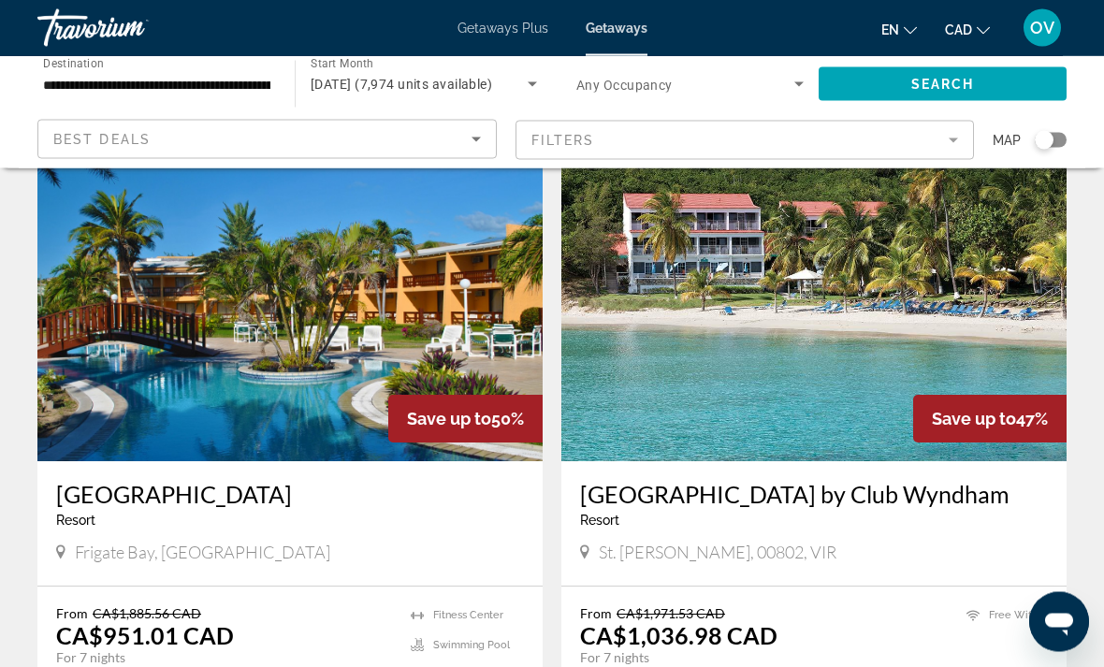
scroll to position [3304, 0]
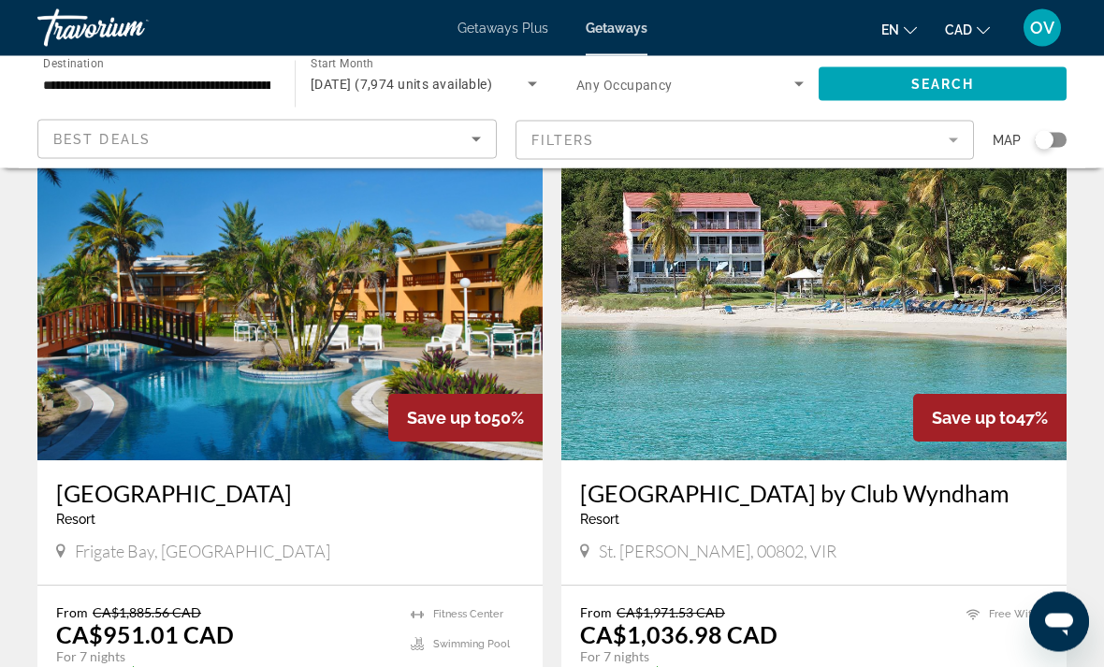
click at [795, 372] on img "Main content" at bounding box center [814, 311] width 505 height 299
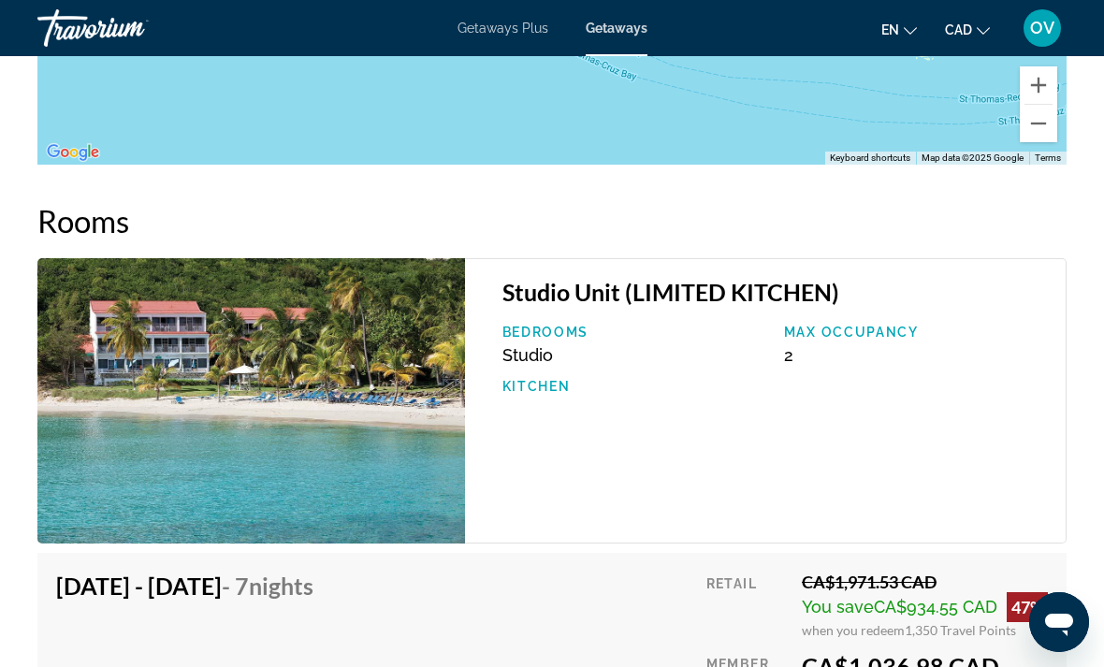
scroll to position [3133, 0]
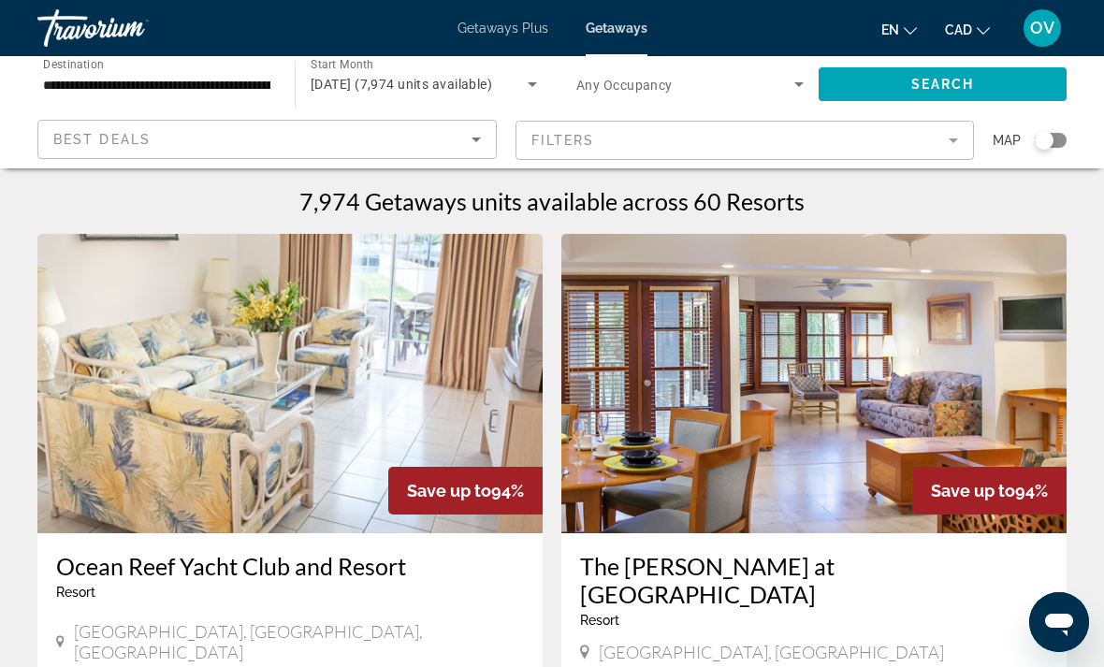
click at [489, 36] on span "Getaways Plus" at bounding box center [503, 28] width 91 height 15
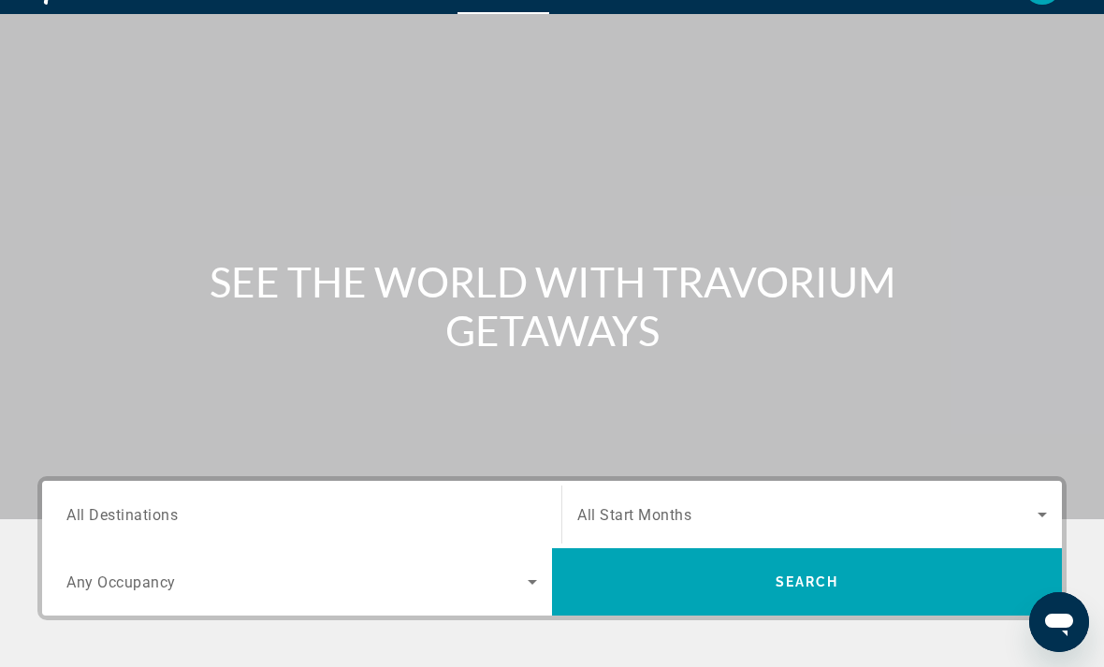
click at [282, 518] on input "Destination All Destinations" at bounding box center [301, 515] width 471 height 22
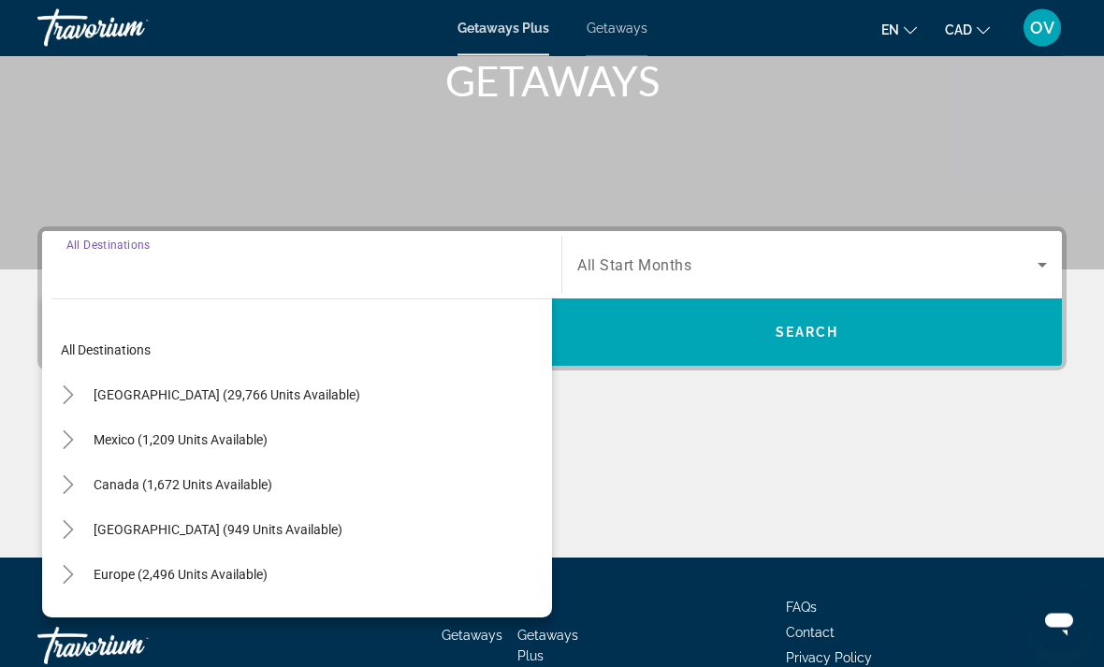
scroll to position [352, 0]
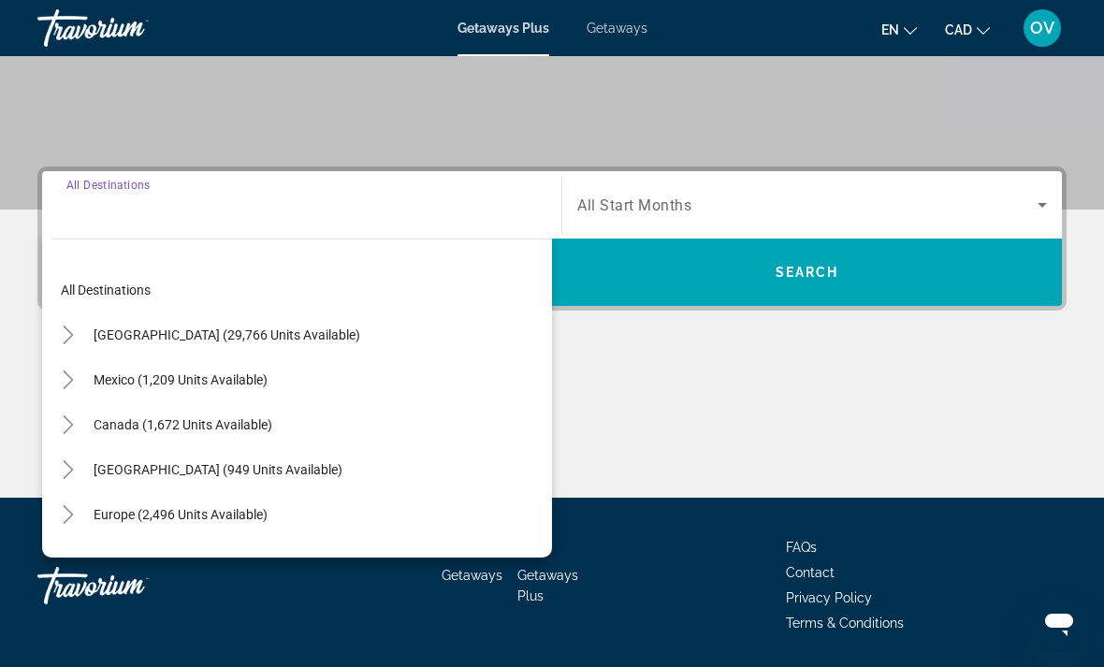
click at [198, 470] on span "[GEOGRAPHIC_DATA] (949 units available)" at bounding box center [218, 469] width 249 height 15
type input "**********"
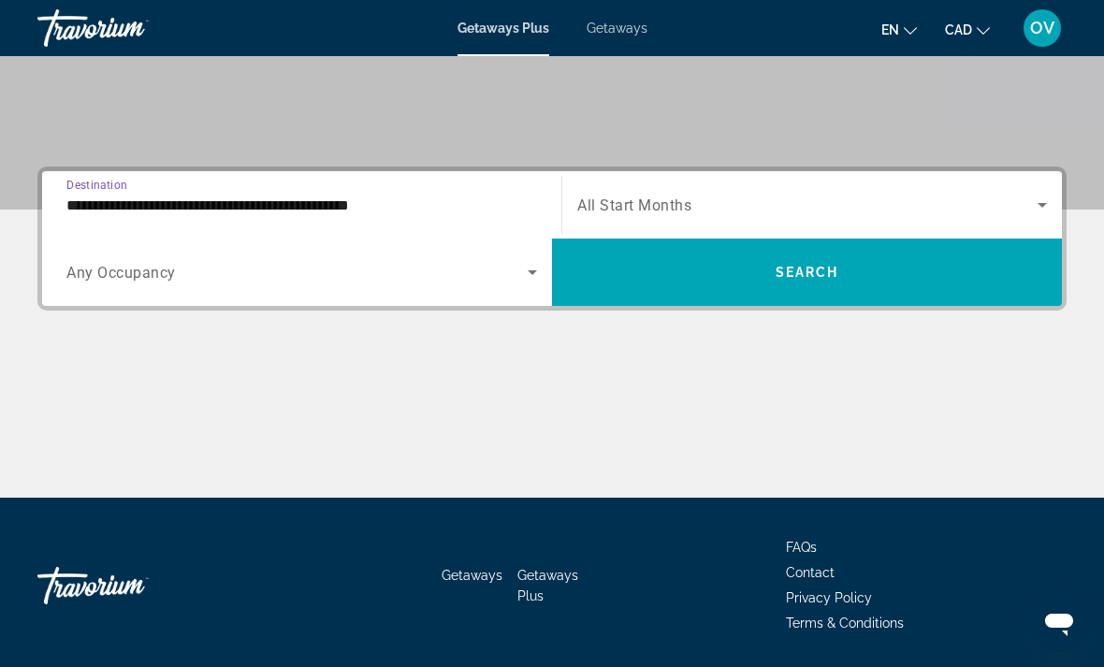
click at [816, 281] on span "Search widget" at bounding box center [807, 272] width 510 height 45
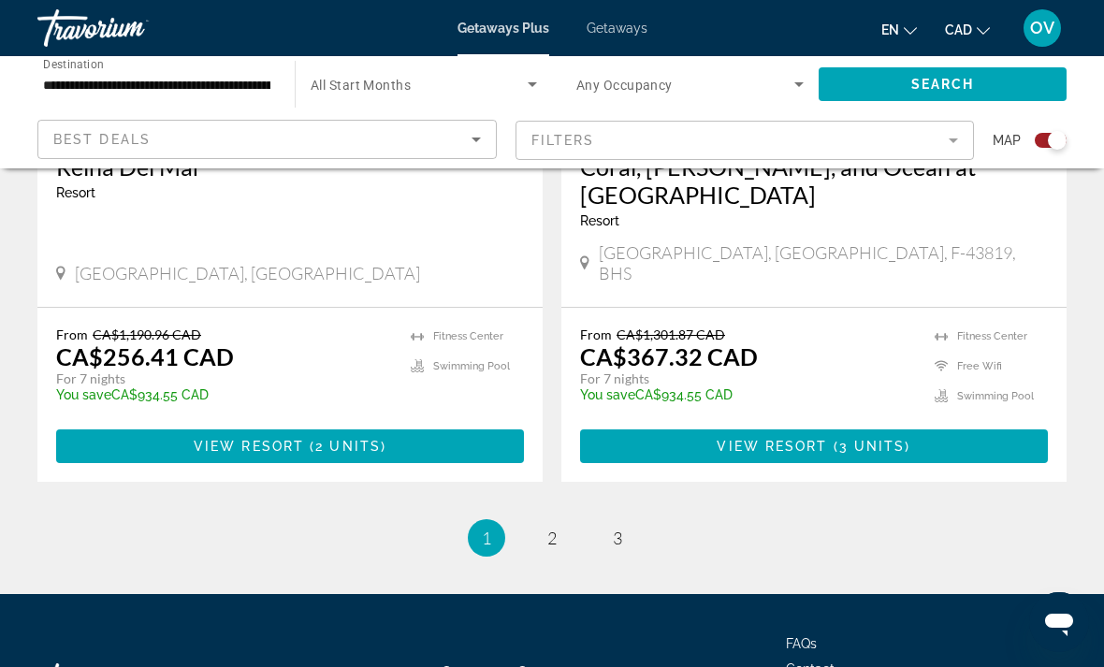
scroll to position [4239, 0]
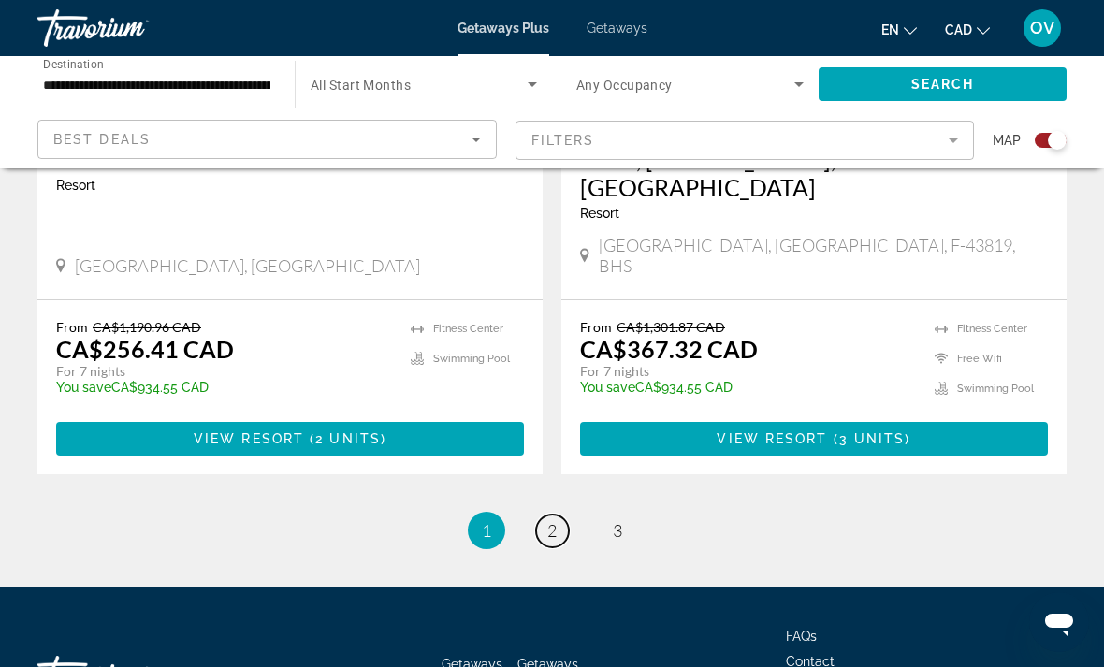
click at [546, 515] on link "page 2" at bounding box center [552, 531] width 33 height 33
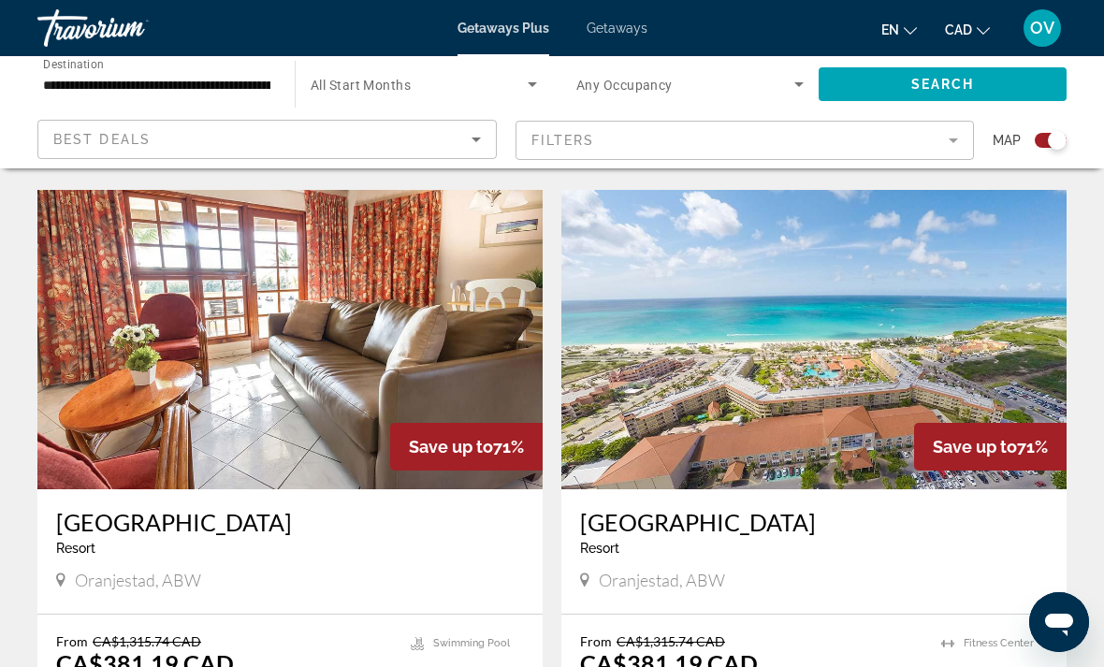
scroll to position [3239, 0]
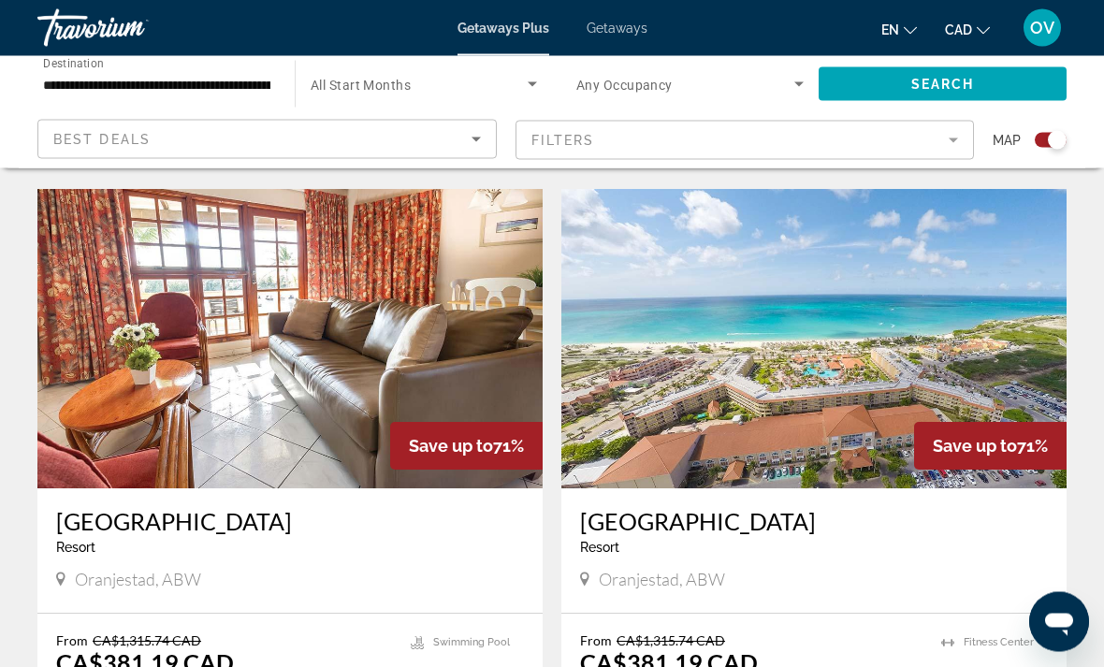
click at [788, 395] on img "Main content" at bounding box center [814, 339] width 505 height 299
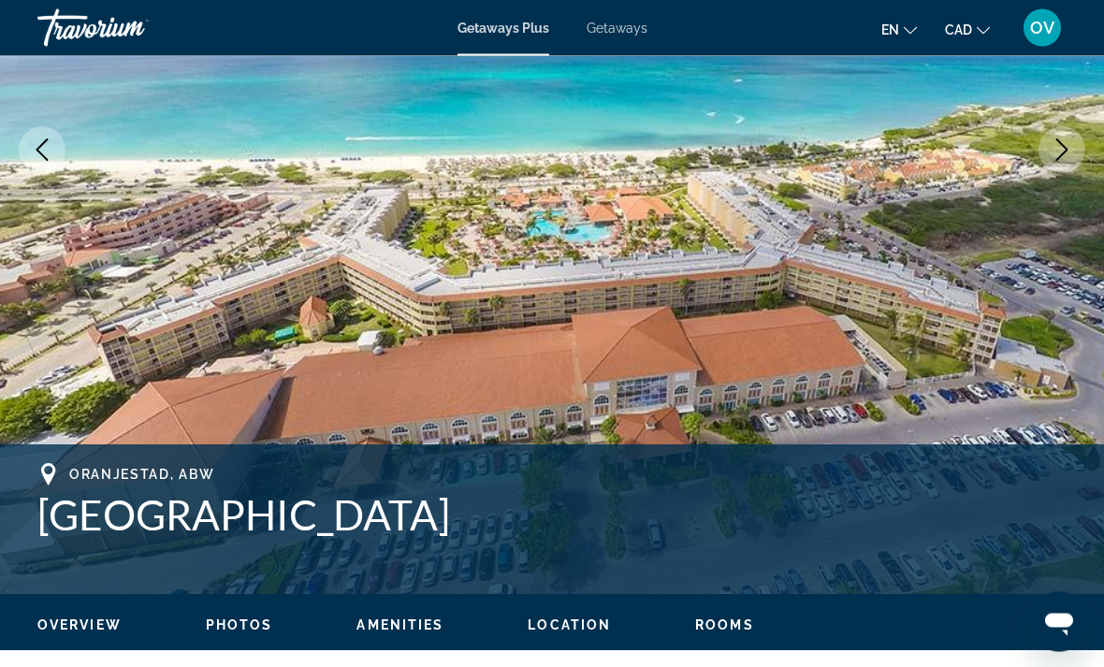
scroll to position [228, 0]
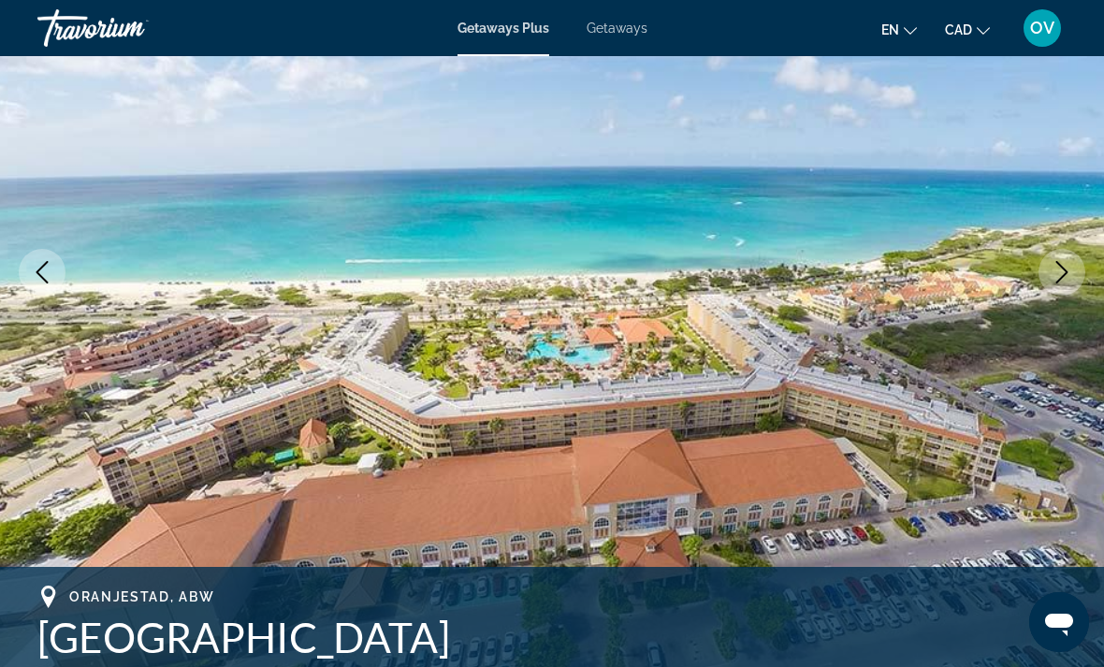
click at [1031, 294] on img "Main content" at bounding box center [552, 272] width 1104 height 889
click at [1056, 265] on icon "Next image" at bounding box center [1062, 272] width 22 height 22
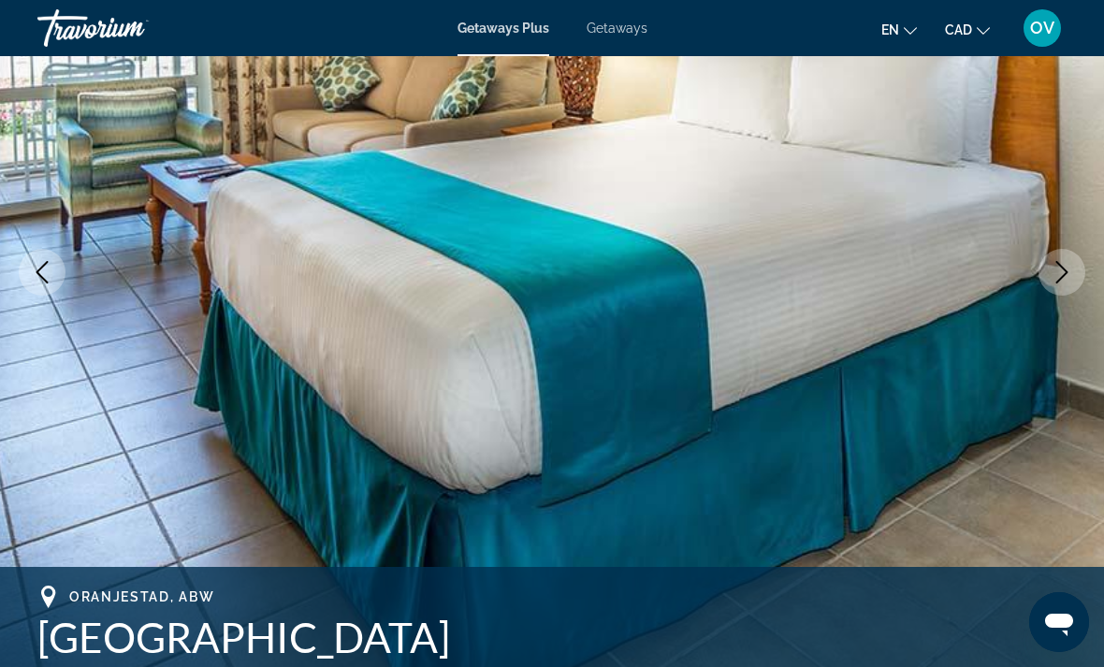
click at [1049, 273] on button "Next image" at bounding box center [1062, 272] width 47 height 47
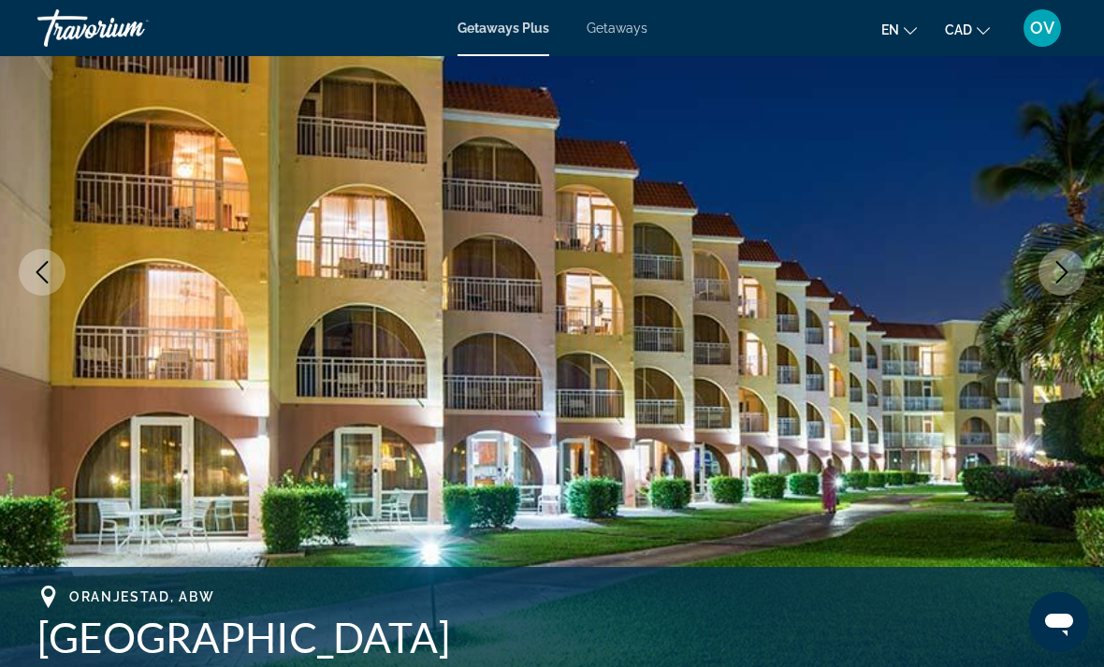
click at [1050, 270] on button "Next image" at bounding box center [1062, 272] width 47 height 47
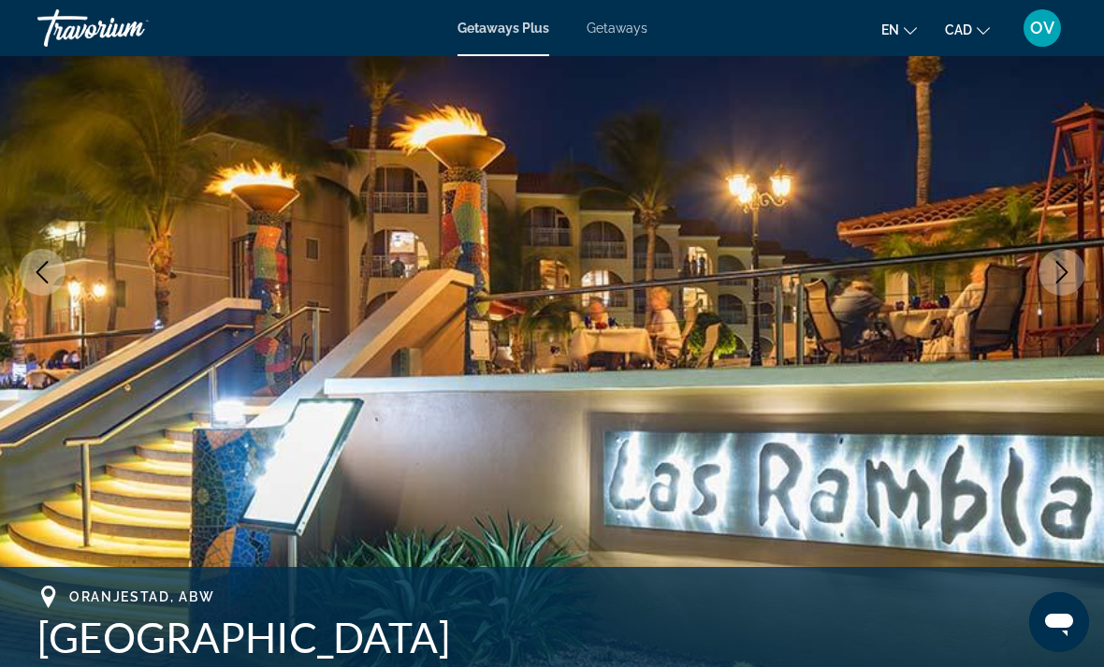
click at [1064, 267] on icon "Next image" at bounding box center [1062, 272] width 22 height 22
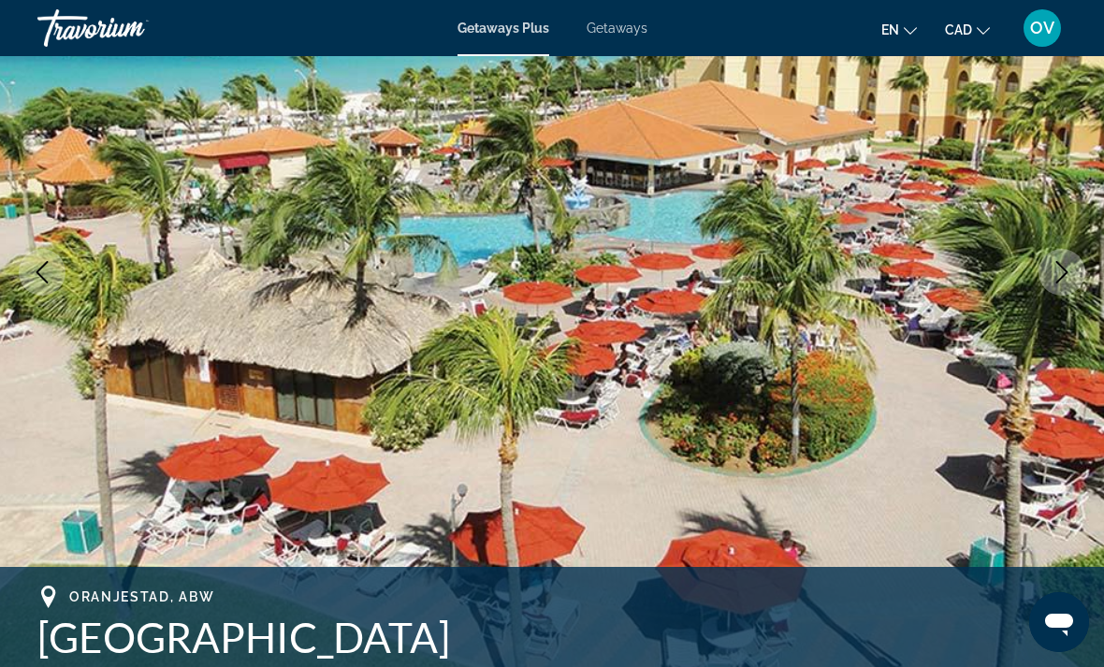
click at [1058, 266] on icon "Next image" at bounding box center [1062, 272] width 22 height 22
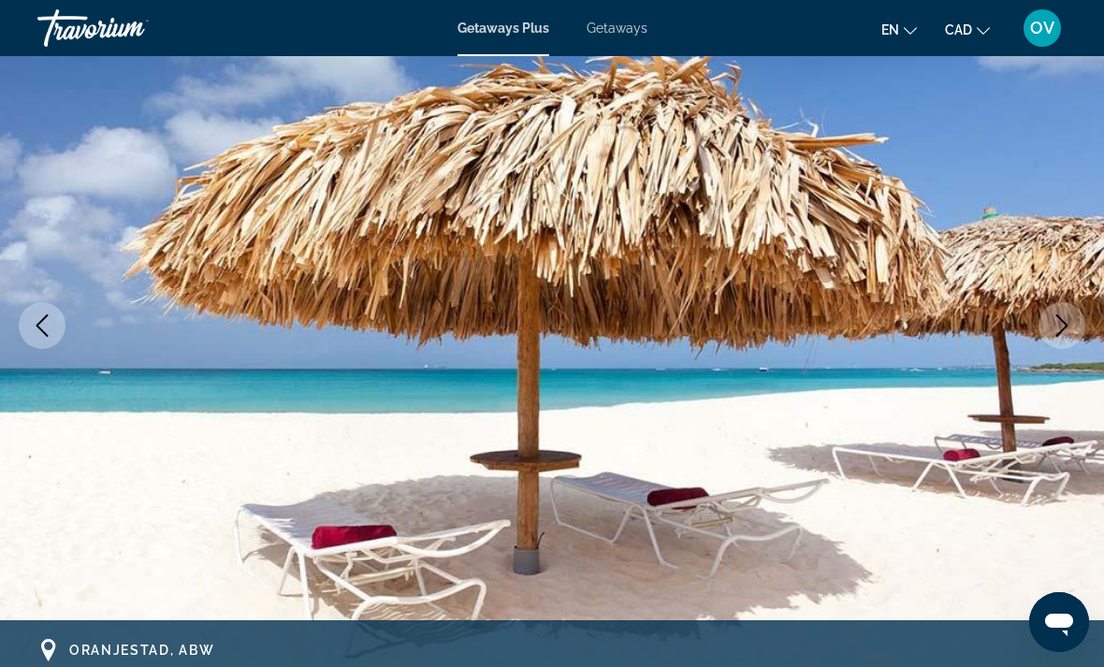
scroll to position [0, 0]
